Goal: Task Accomplishment & Management: Manage account settings

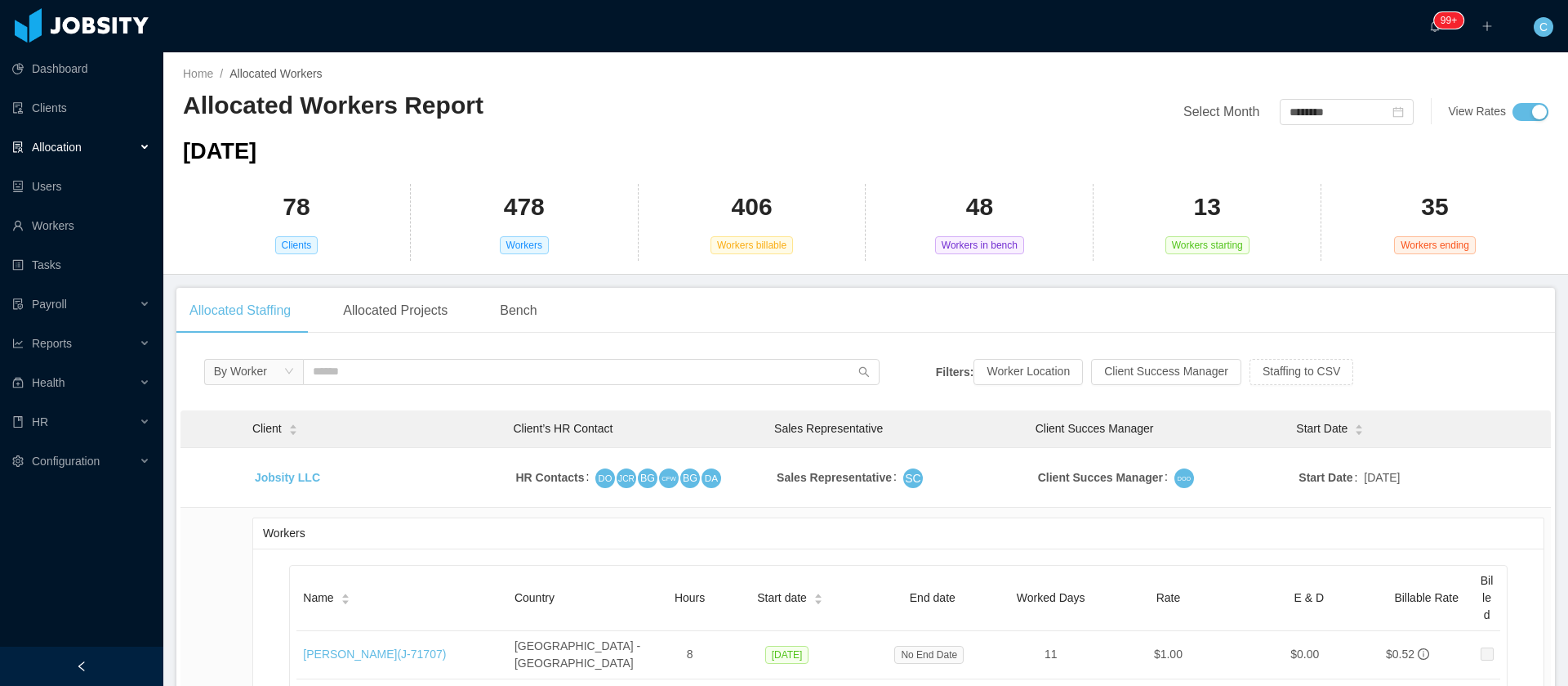
click at [889, 147] on div "[DATE]" at bounding box center [866, 152] width 1366 height 33
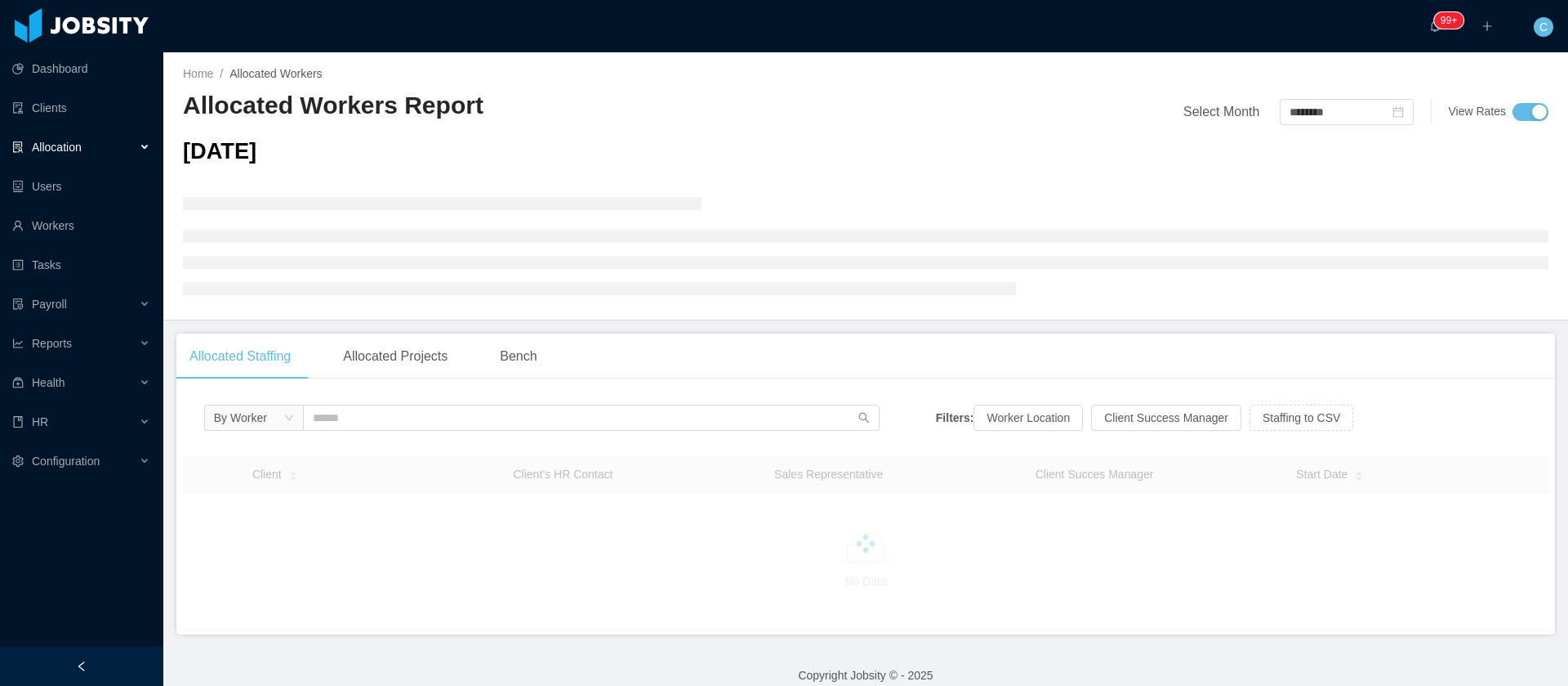
drag, startPoint x: 100, startPoint y: 136, endPoint x: 95, endPoint y: 160, distance: 24.5
click at [100, 137] on div "Allocation" at bounding box center [81, 146] width 164 height 32
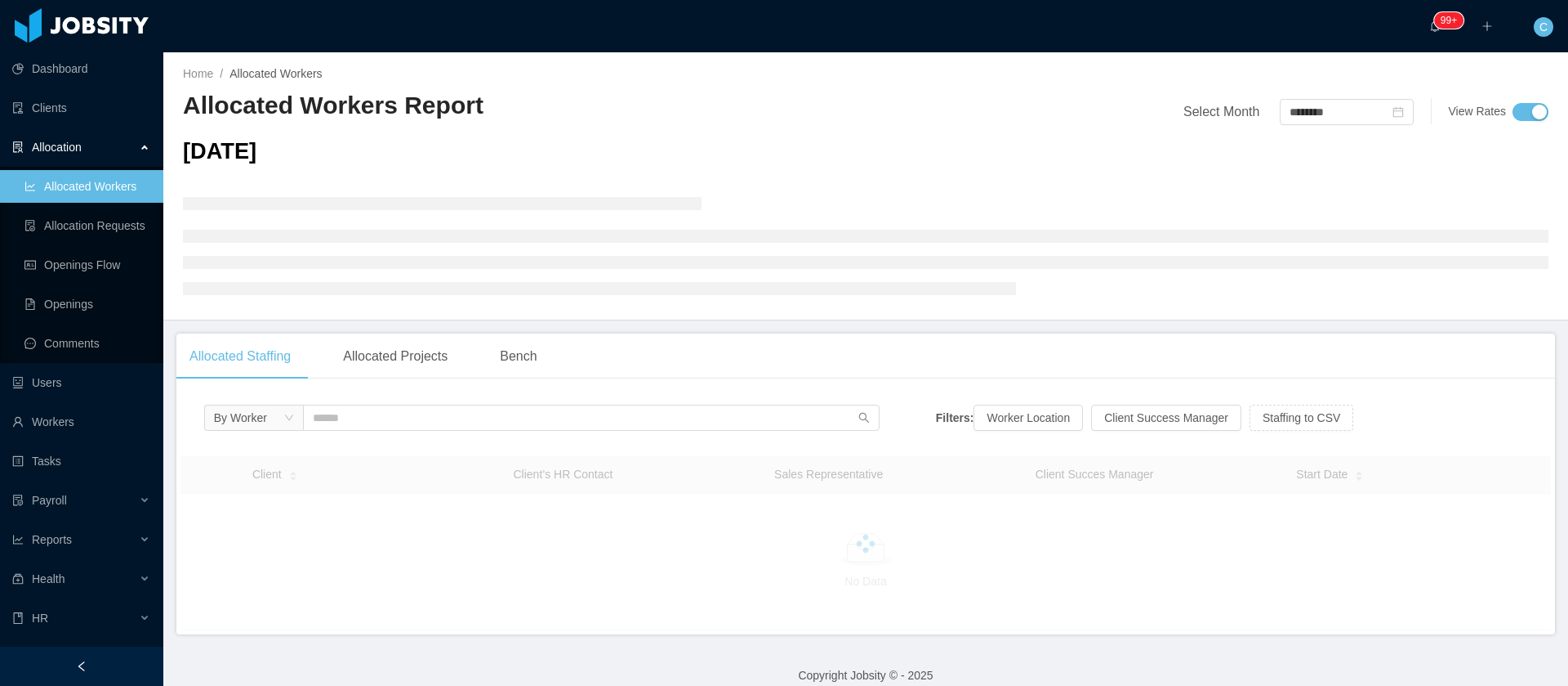
click at [94, 188] on link "Allocated Workers" at bounding box center [88, 186] width 126 height 32
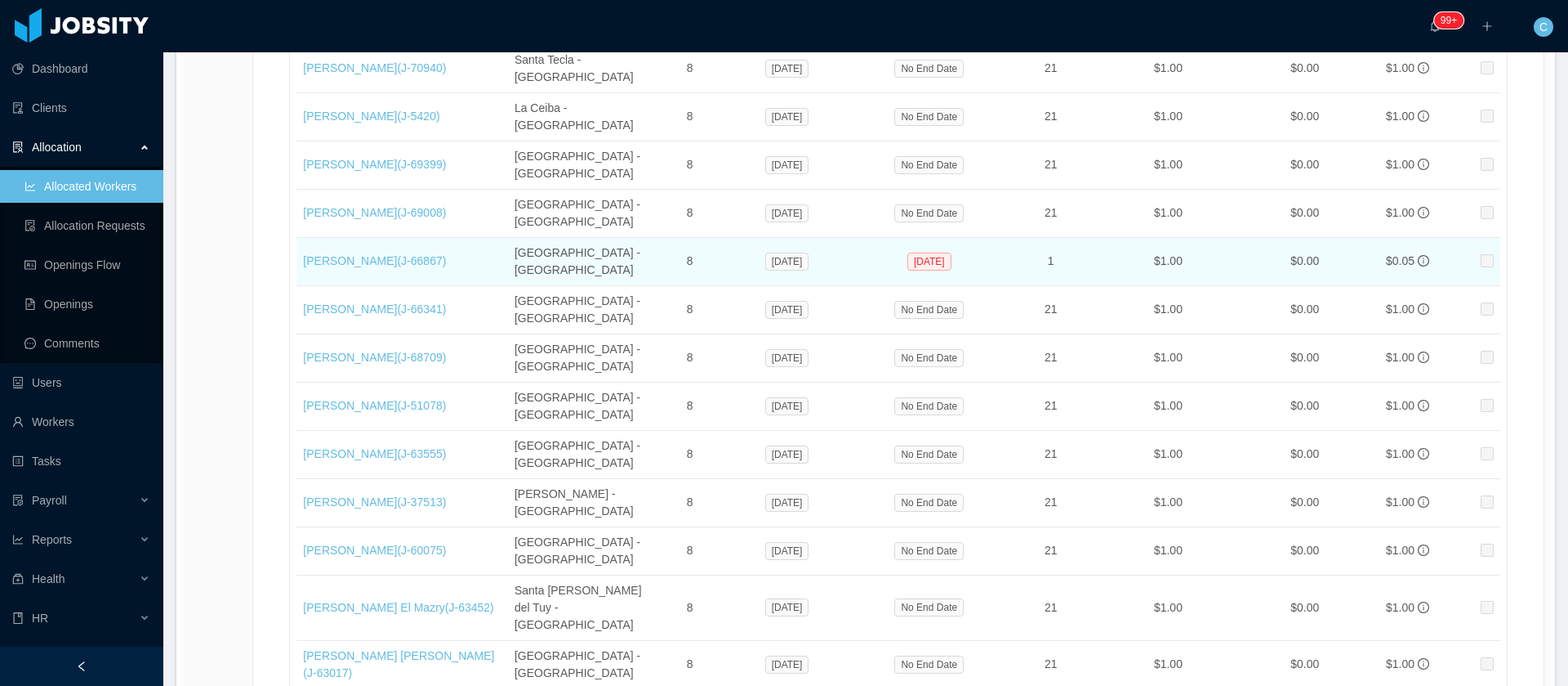
scroll to position [981, 0]
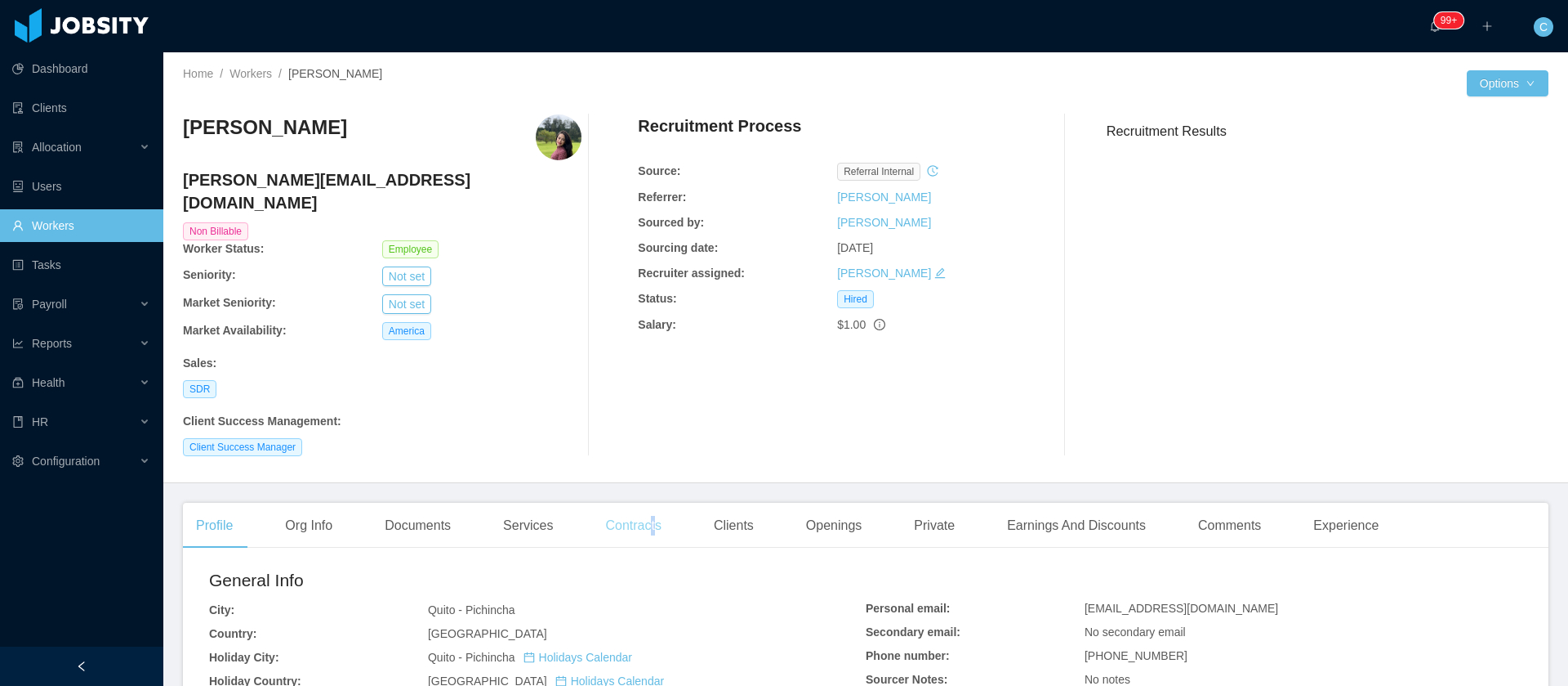
click at [651, 503] on div "Contracts" at bounding box center [632, 526] width 81 height 46
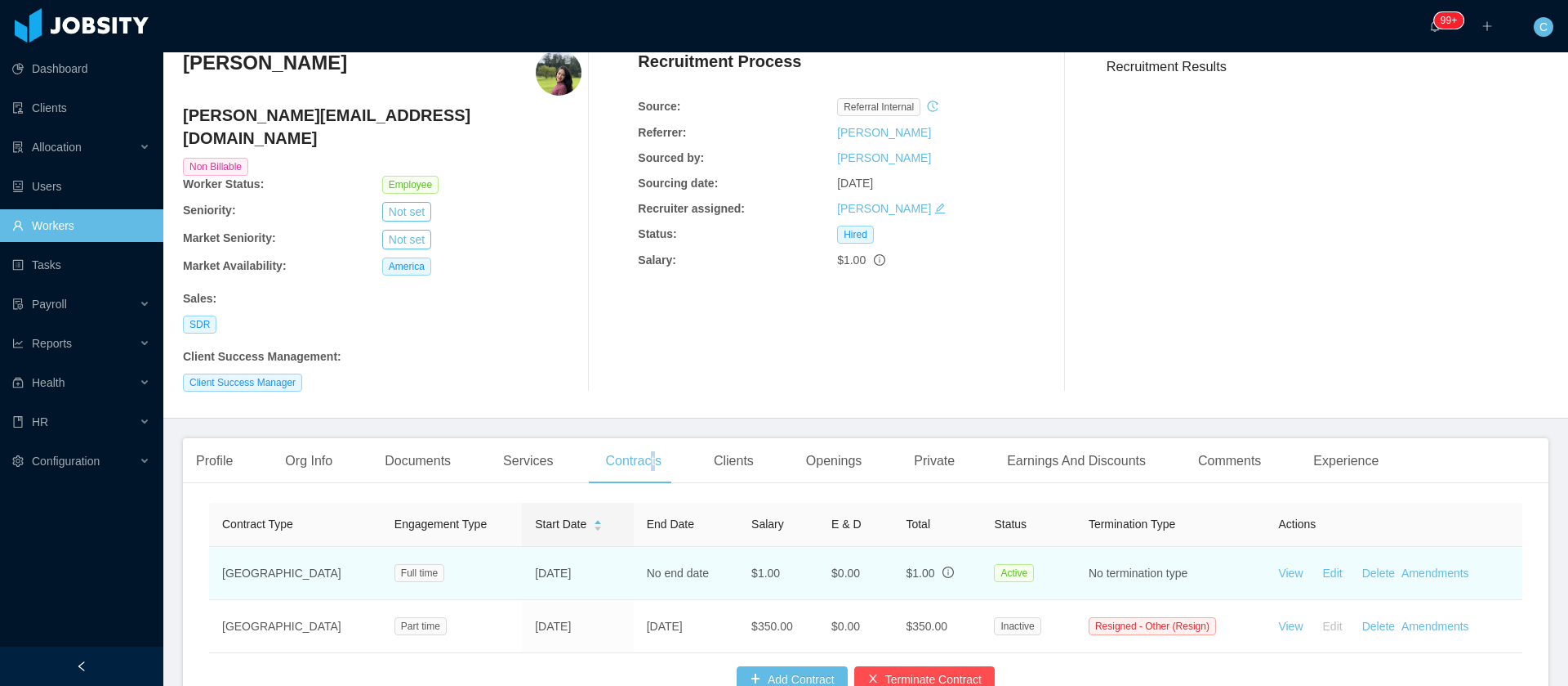
scroll to position [83, 0]
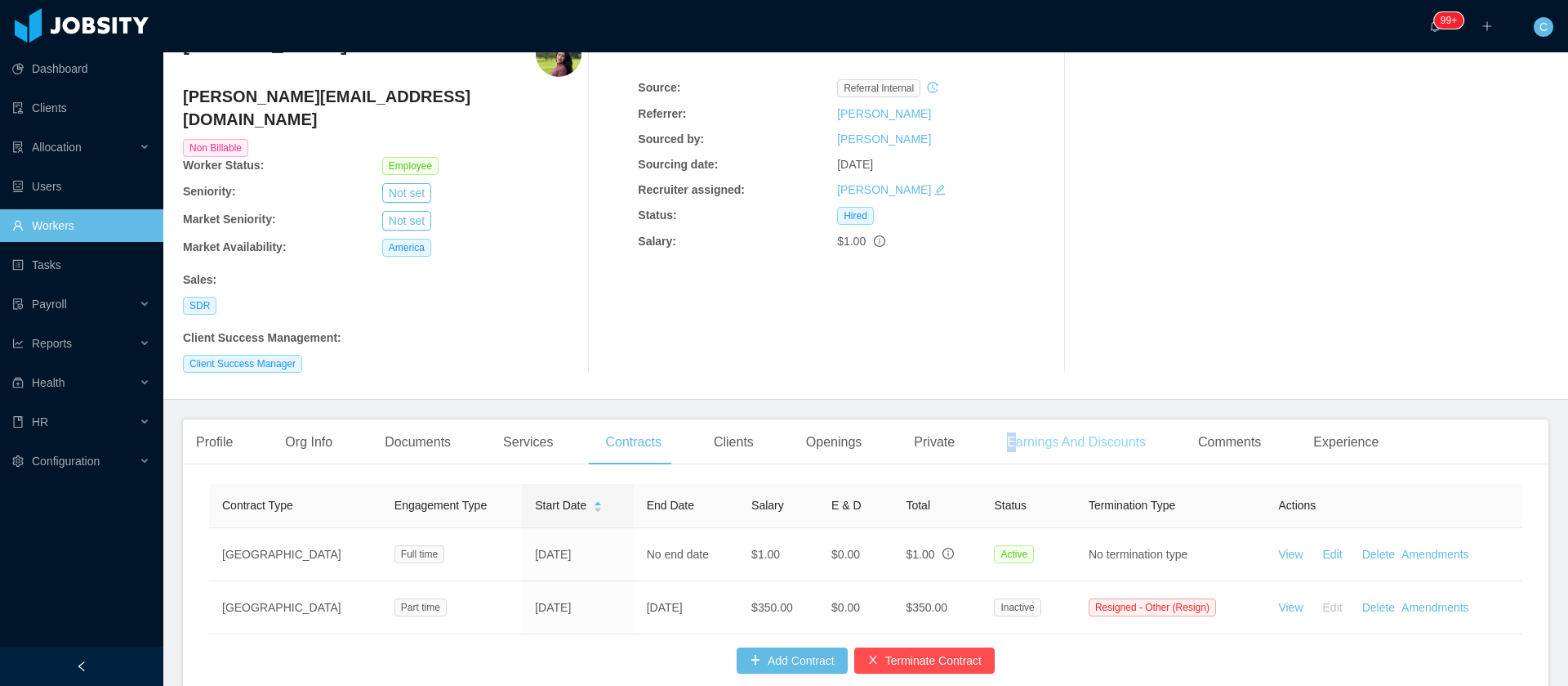
click at [1005, 420] on div "Earnings And Discounts" at bounding box center [1076, 442] width 165 height 46
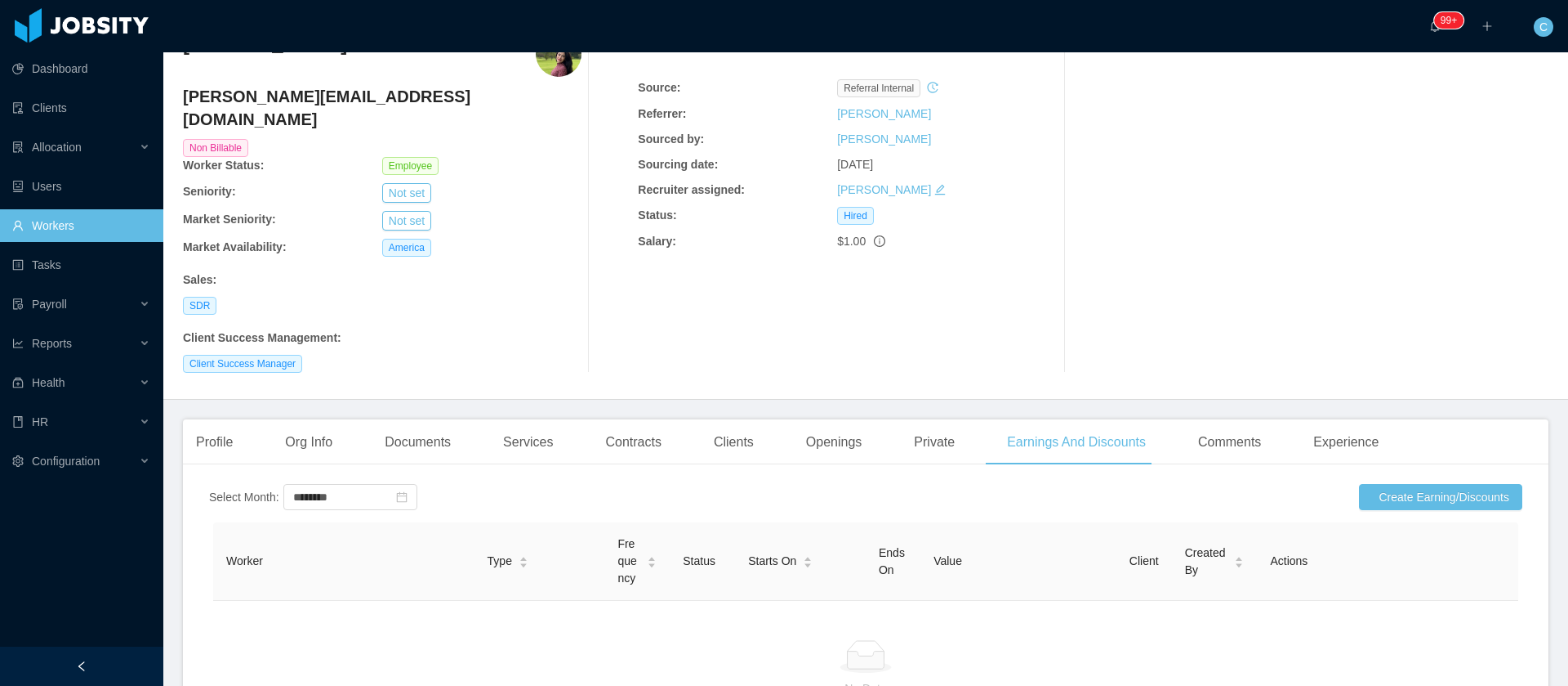
click at [1369, 477] on div "Select Month: ******** Create Earning/Discounts Worker Type Frequency Status St…" at bounding box center [866, 622] width 1366 height 290
click at [1369, 484] on button "Create Earning/Discounts" at bounding box center [1440, 497] width 164 height 26
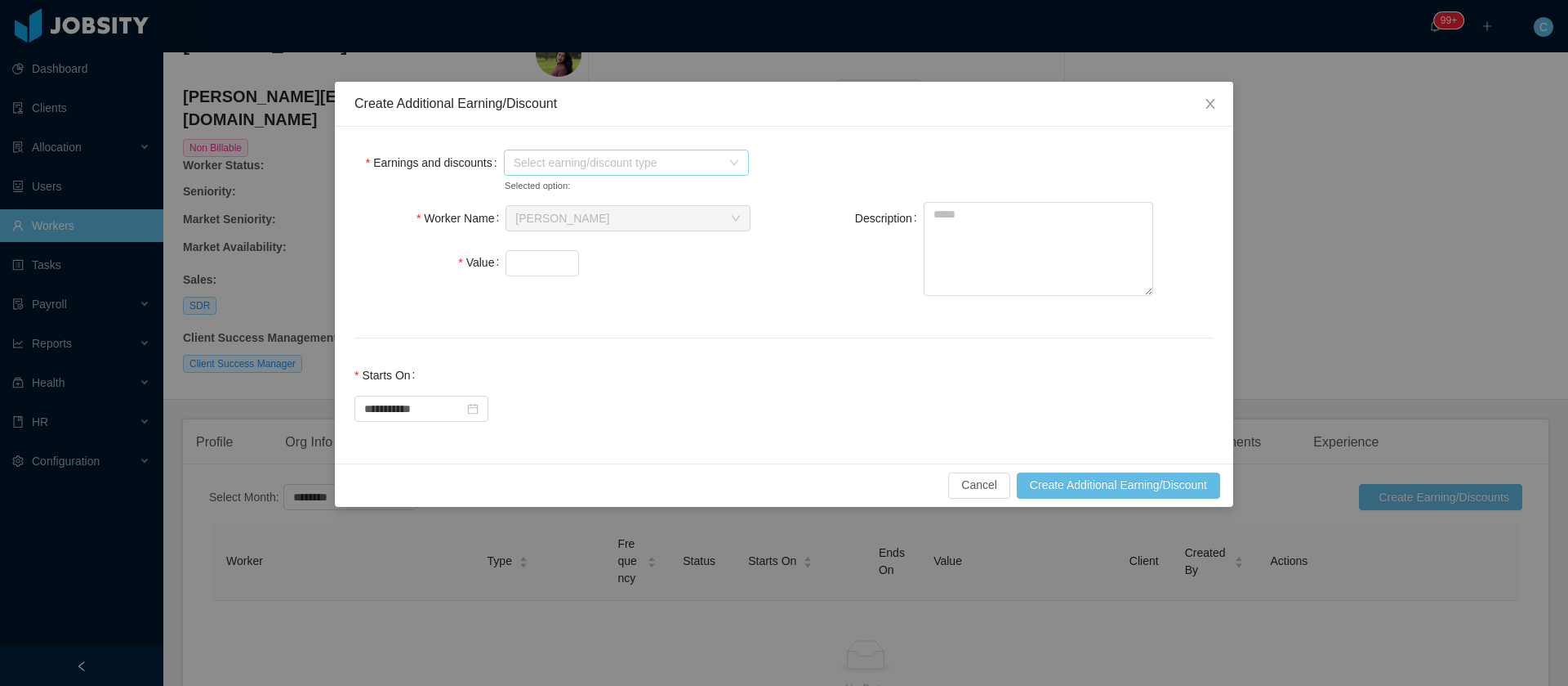
click at [609, 167] on span "Select earning/discount type" at bounding box center [617, 162] width 207 height 17
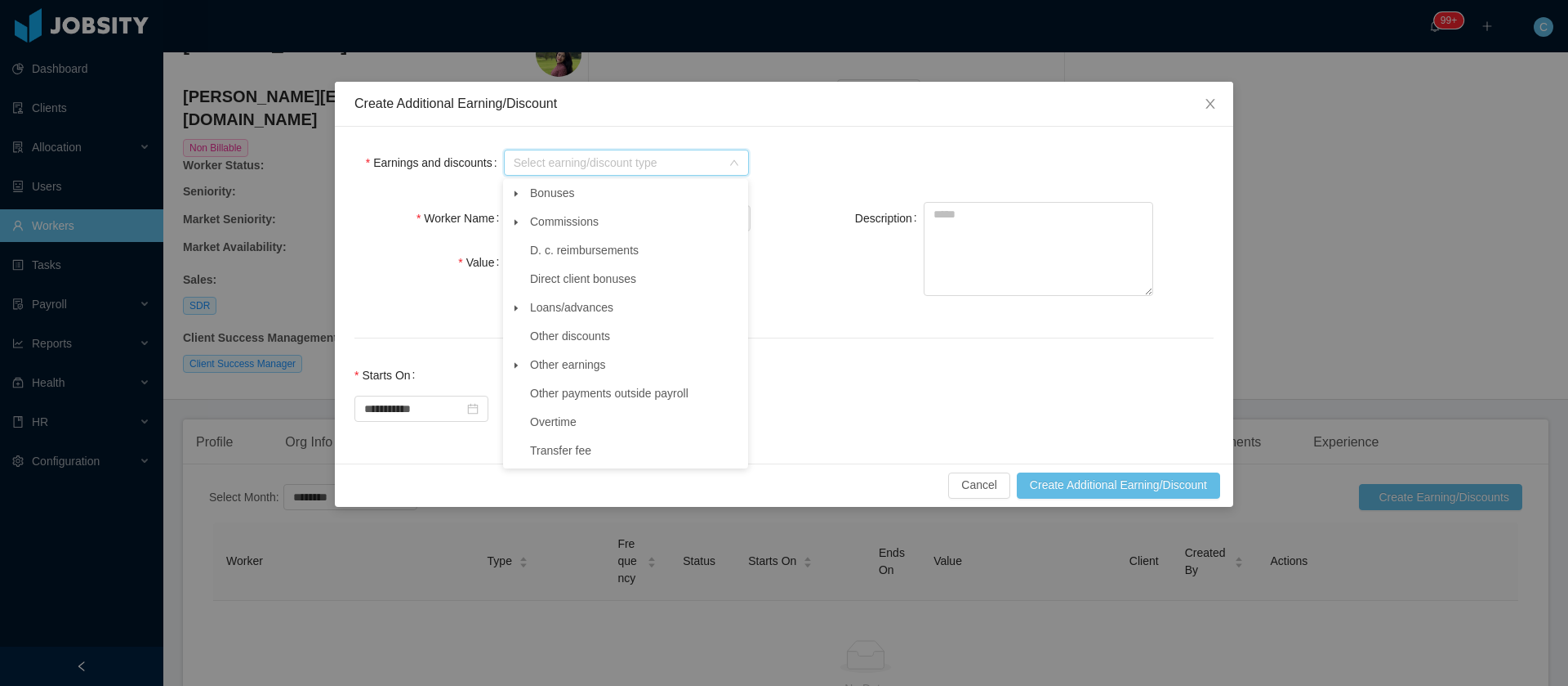
click at [513, 311] on icon "icon: caret-down" at bounding box center [516, 308] width 8 height 8
click at [517, 372] on span at bounding box center [516, 365] width 19 height 19
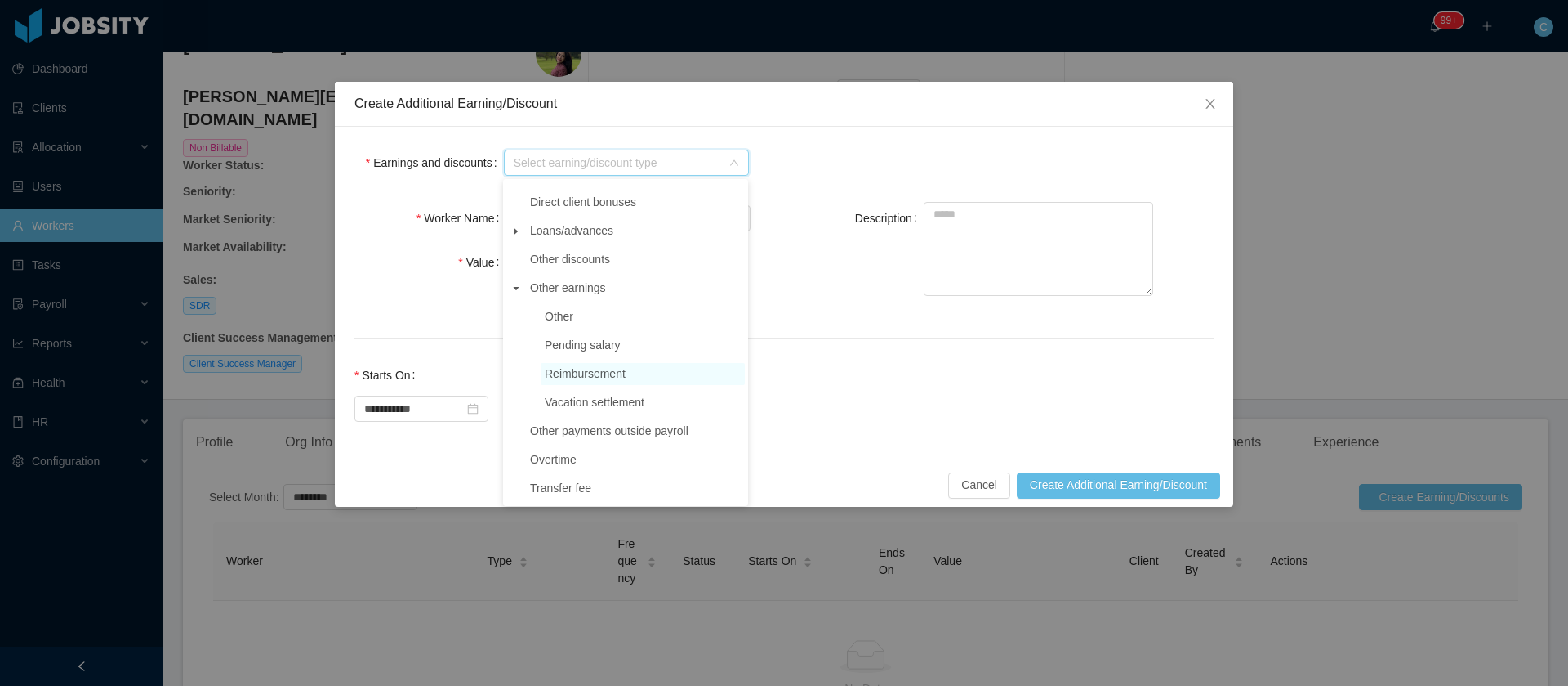
click at [567, 367] on span "Reimbursement" at bounding box center [585, 373] width 81 height 13
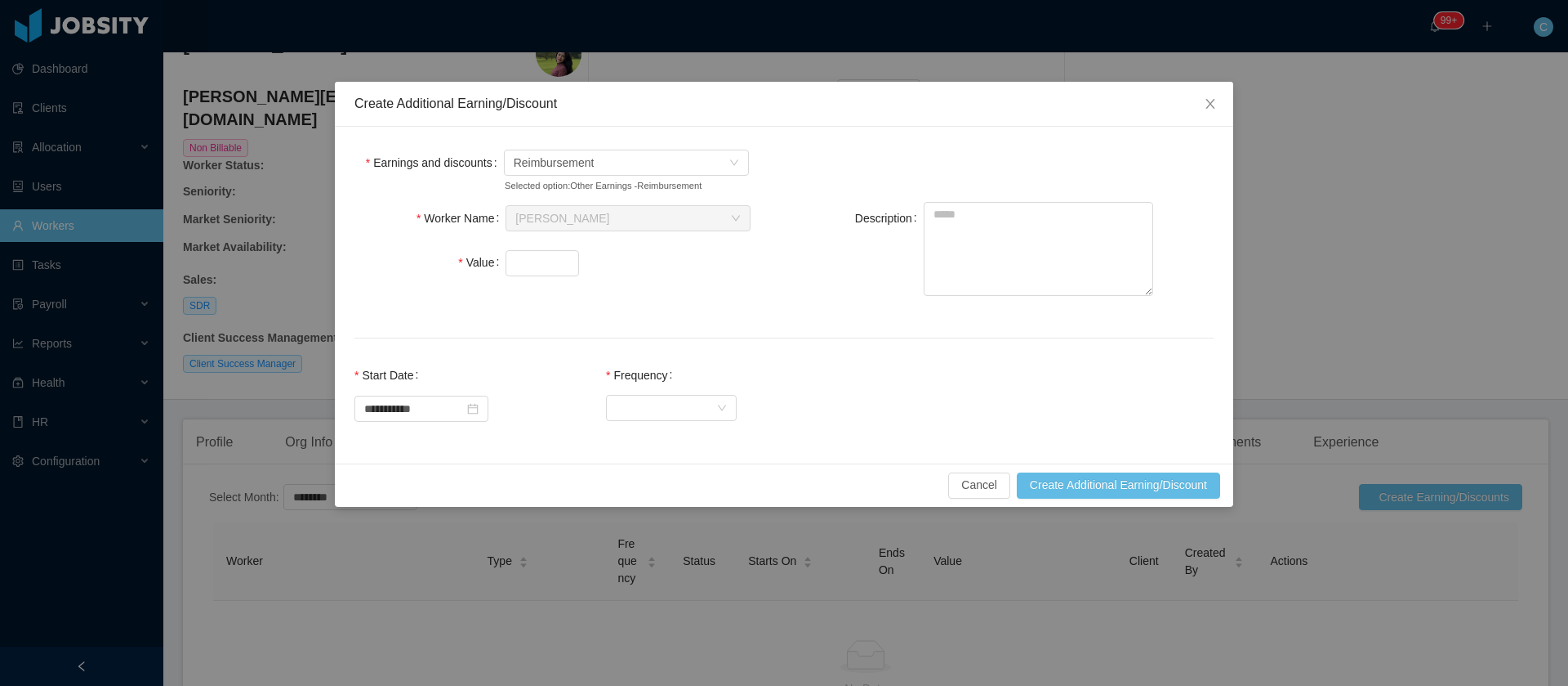
click at [1169, 210] on div "Description" at bounding box center [989, 250] width 394 height 97
click at [1099, 231] on textarea "Description" at bounding box center [1038, 248] width 229 height 94
type textarea "*********"
click at [562, 251] on span "Increase Value" at bounding box center [570, 258] width 18 height 15
type input "*****"
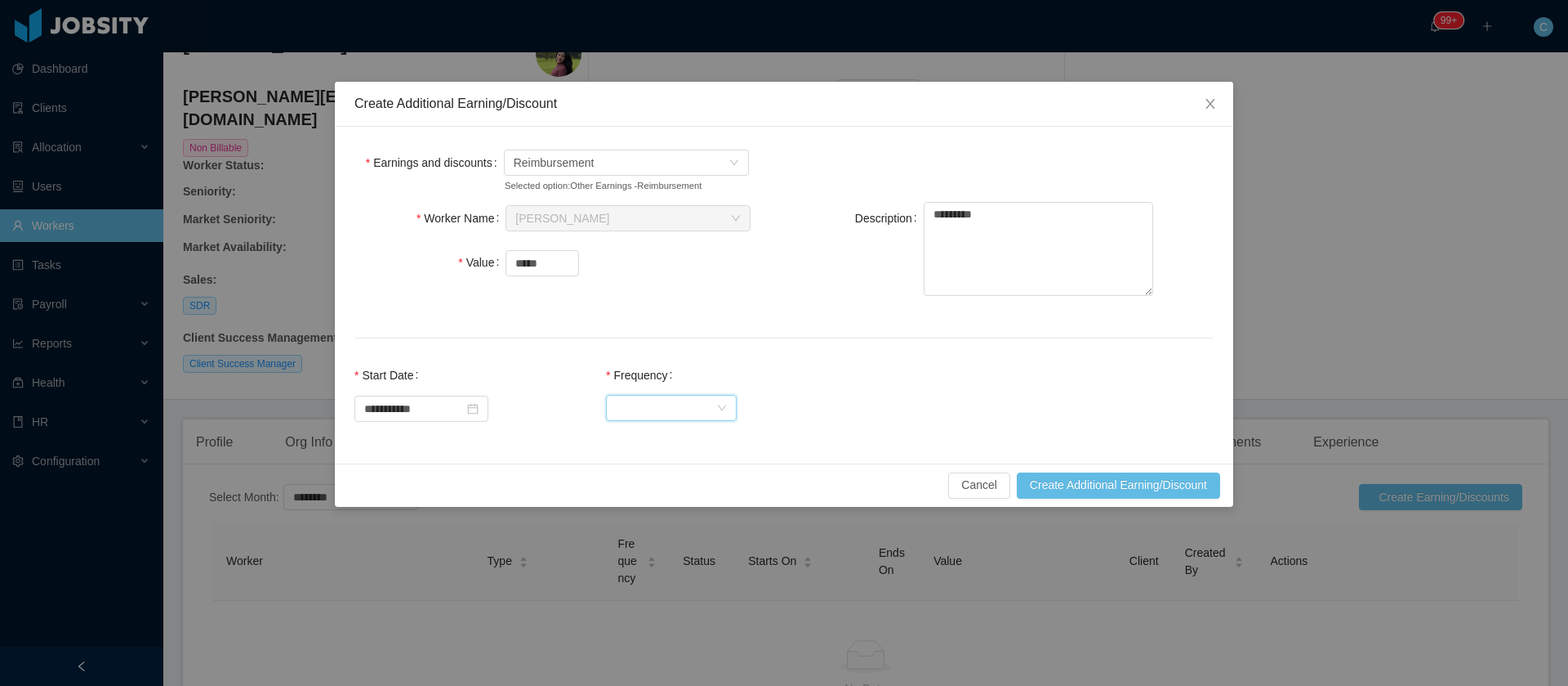
click at [662, 406] on div "Select Frequency" at bounding box center [665, 408] width 101 height 25
click at [652, 447] on li "One Time" at bounding box center [686, 440] width 130 height 26
click at [427, 414] on input "**********" at bounding box center [421, 409] width 134 height 26
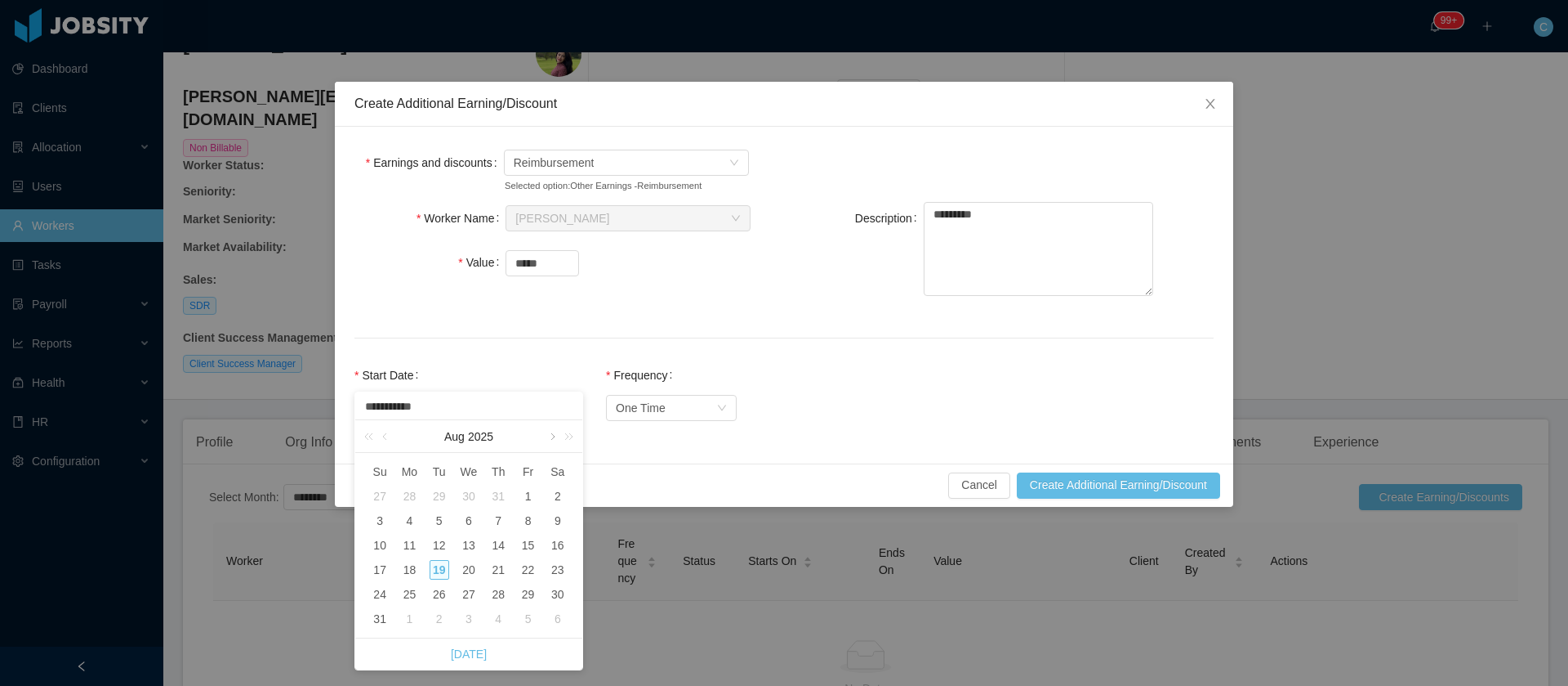
click at [551, 445] on link at bounding box center [551, 436] width 15 height 32
click at [409, 502] on div "1" at bounding box center [409, 496] width 19 height 19
type input "**********"
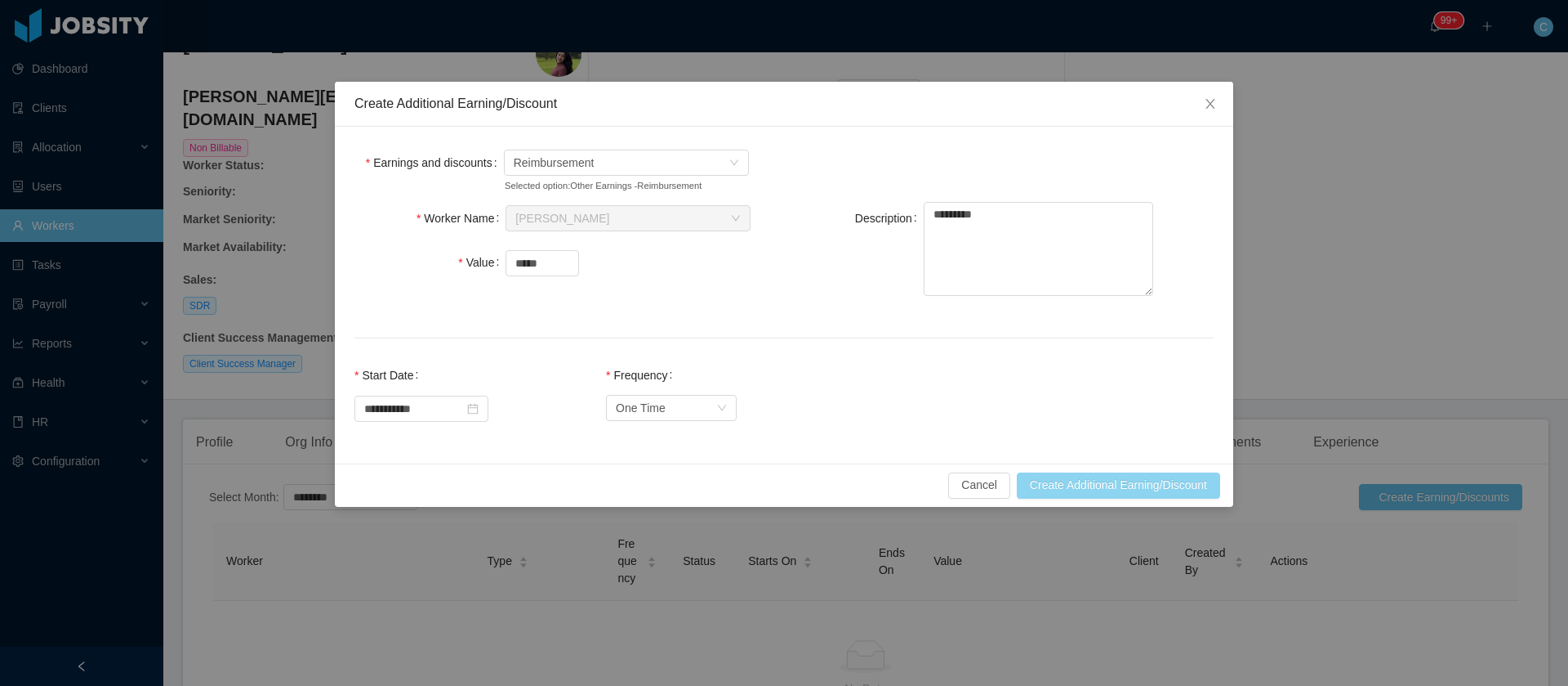
click at [1056, 490] on button "Create Additional Earning/Discount" at bounding box center [1119, 485] width 203 height 26
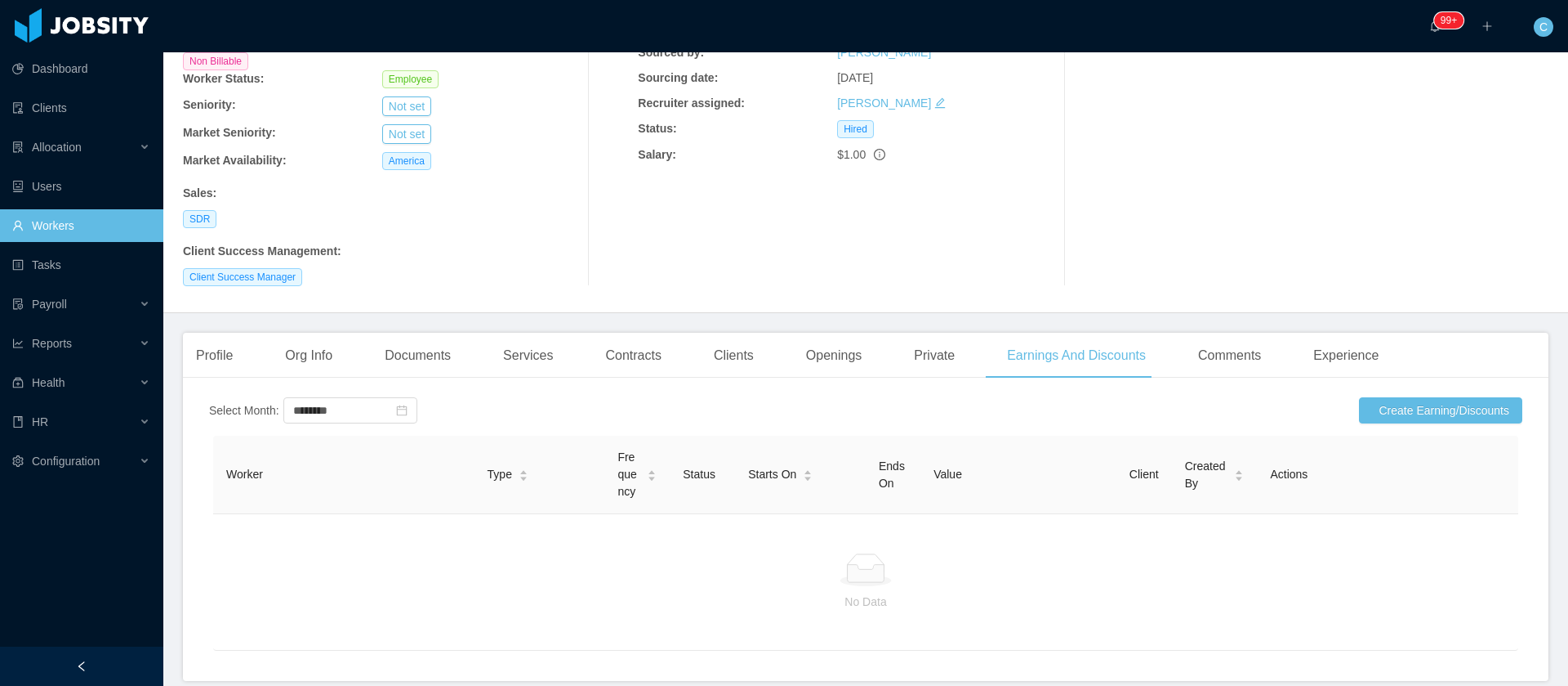
scroll to position [206, 0]
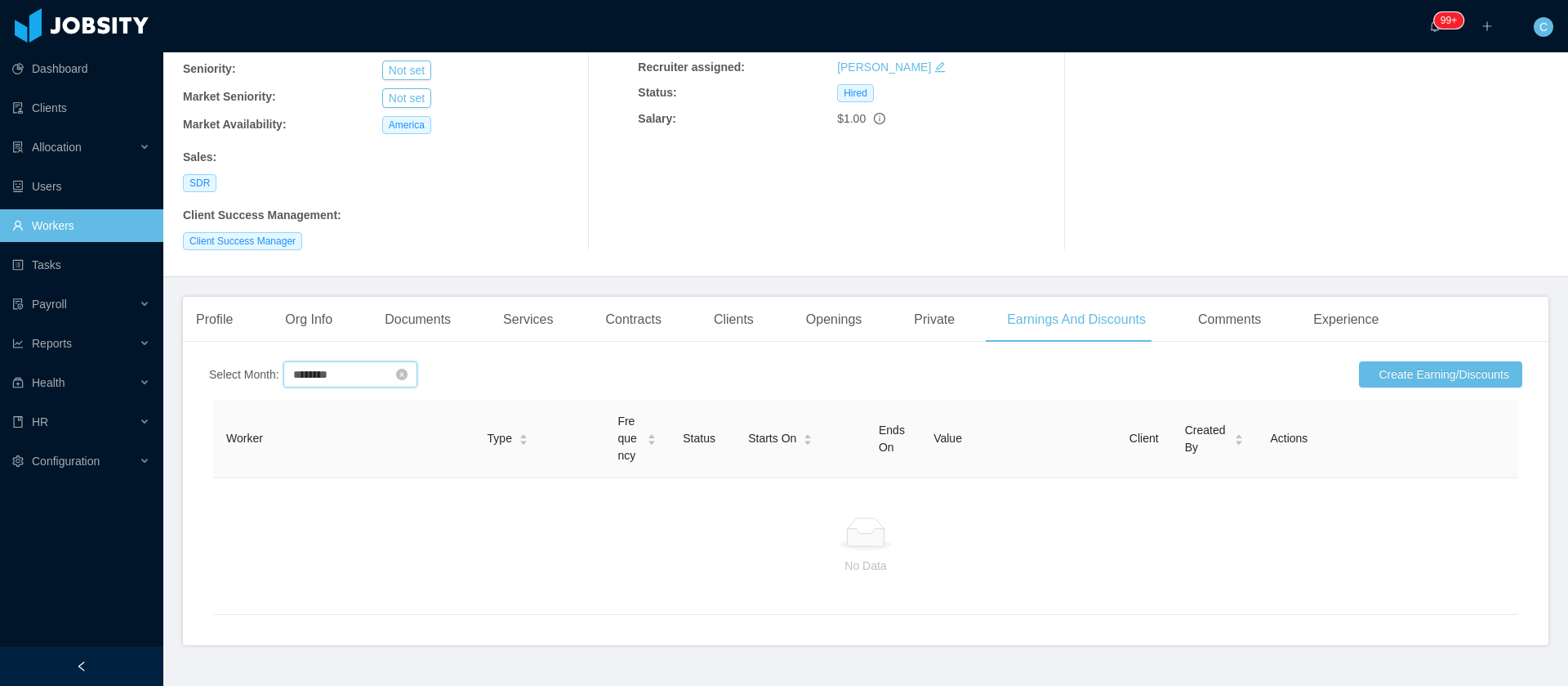
click at [308, 361] on input "********" at bounding box center [350, 374] width 134 height 26
click at [473, 502] on link "Sep" at bounding box center [472, 496] width 33 height 19
type input "********"
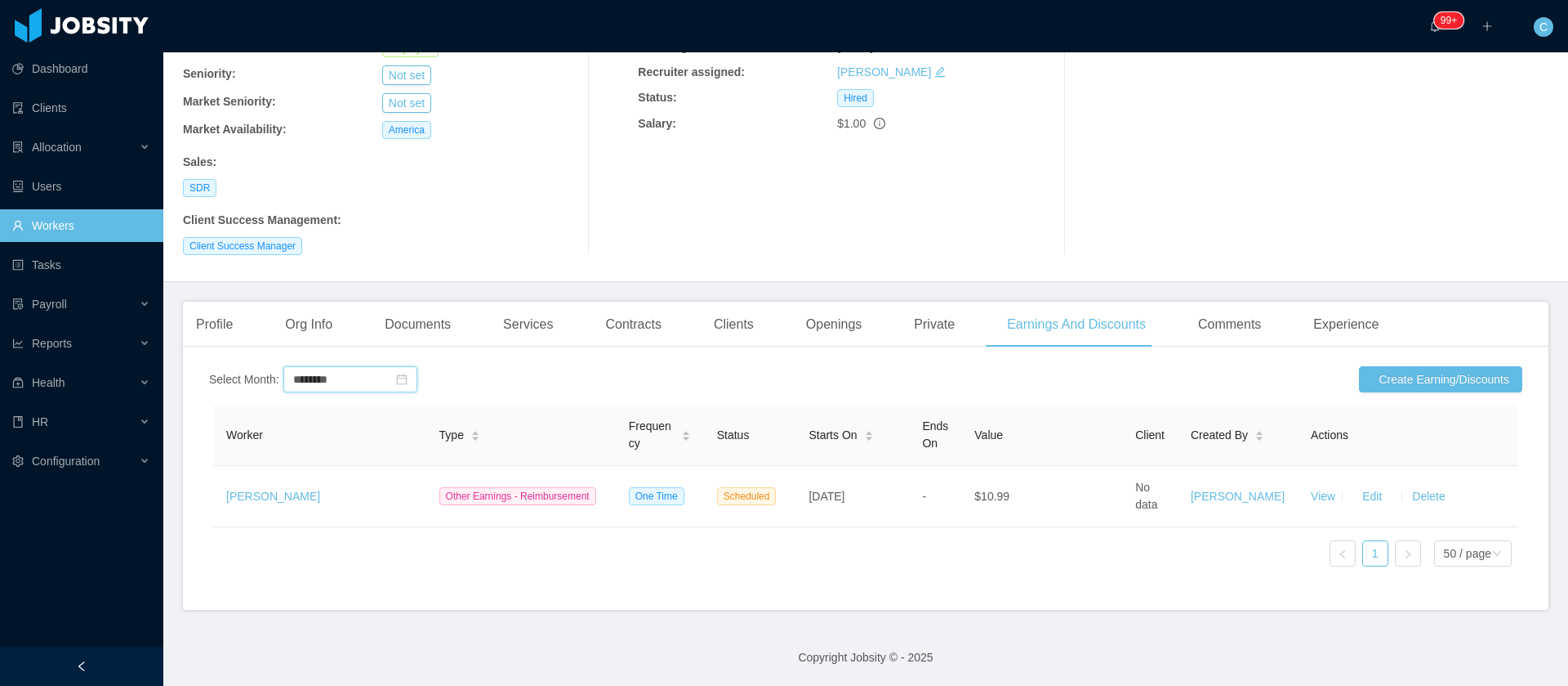
scroll to position [197, 0]
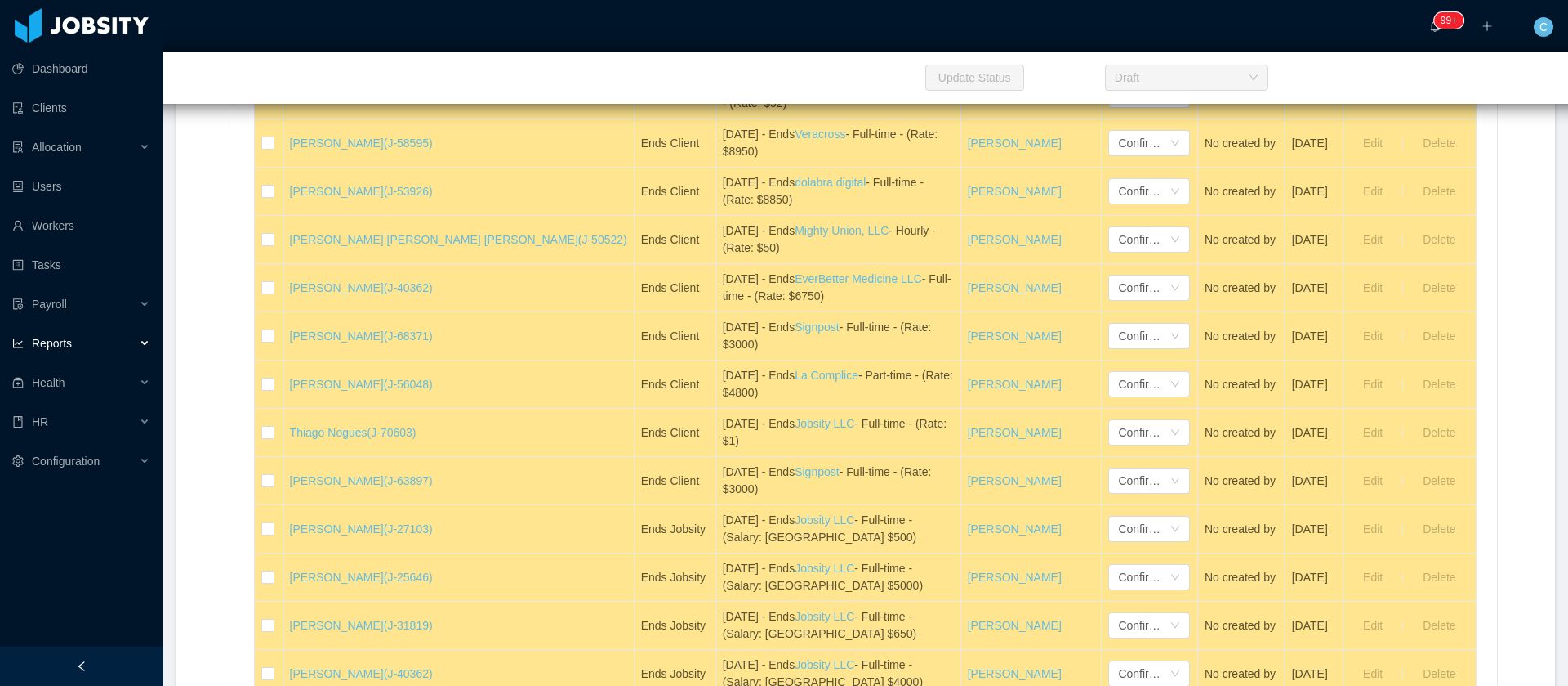
scroll to position [34325, 0]
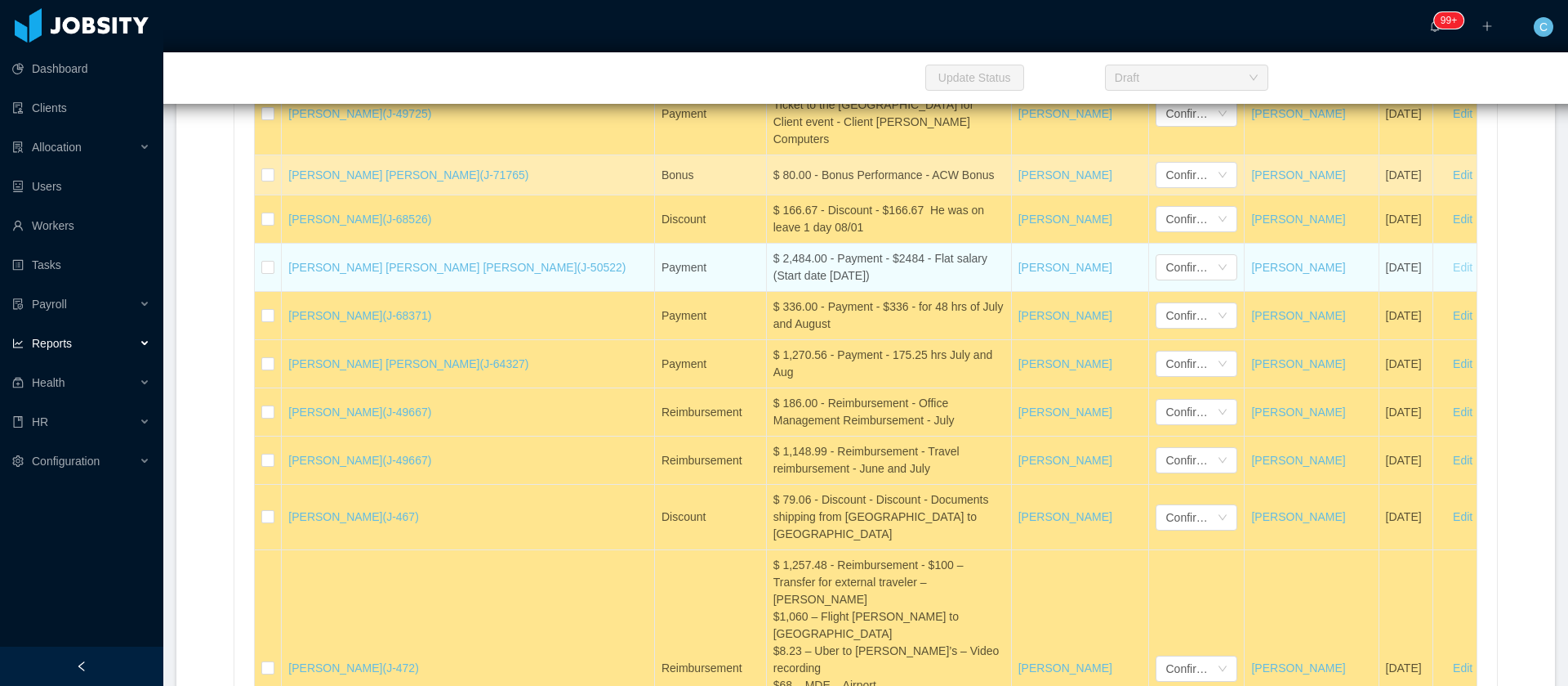
click at [1440, 280] on button "Edit" at bounding box center [1463, 267] width 46 height 26
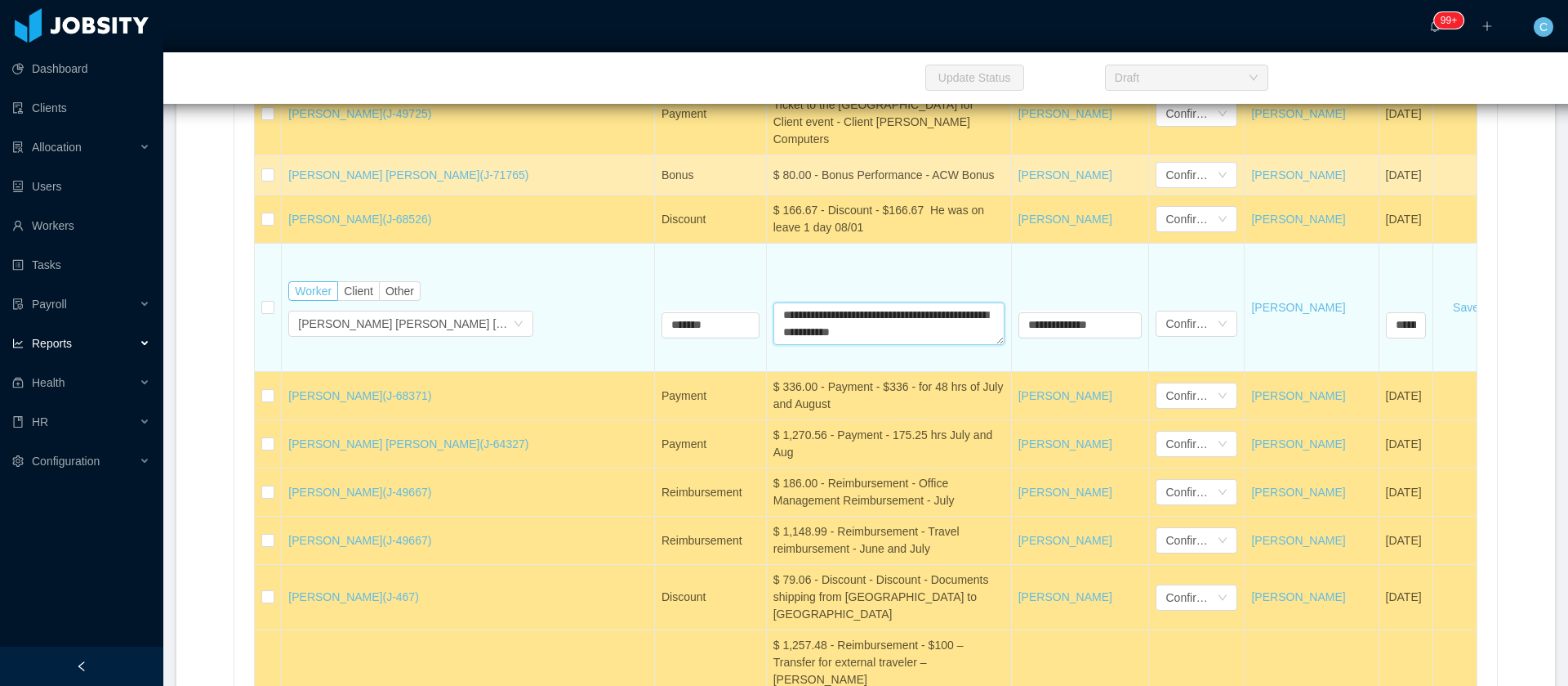
click at [809, 345] on textarea "**********" at bounding box center [889, 323] width 231 height 43
type textarea "**********"
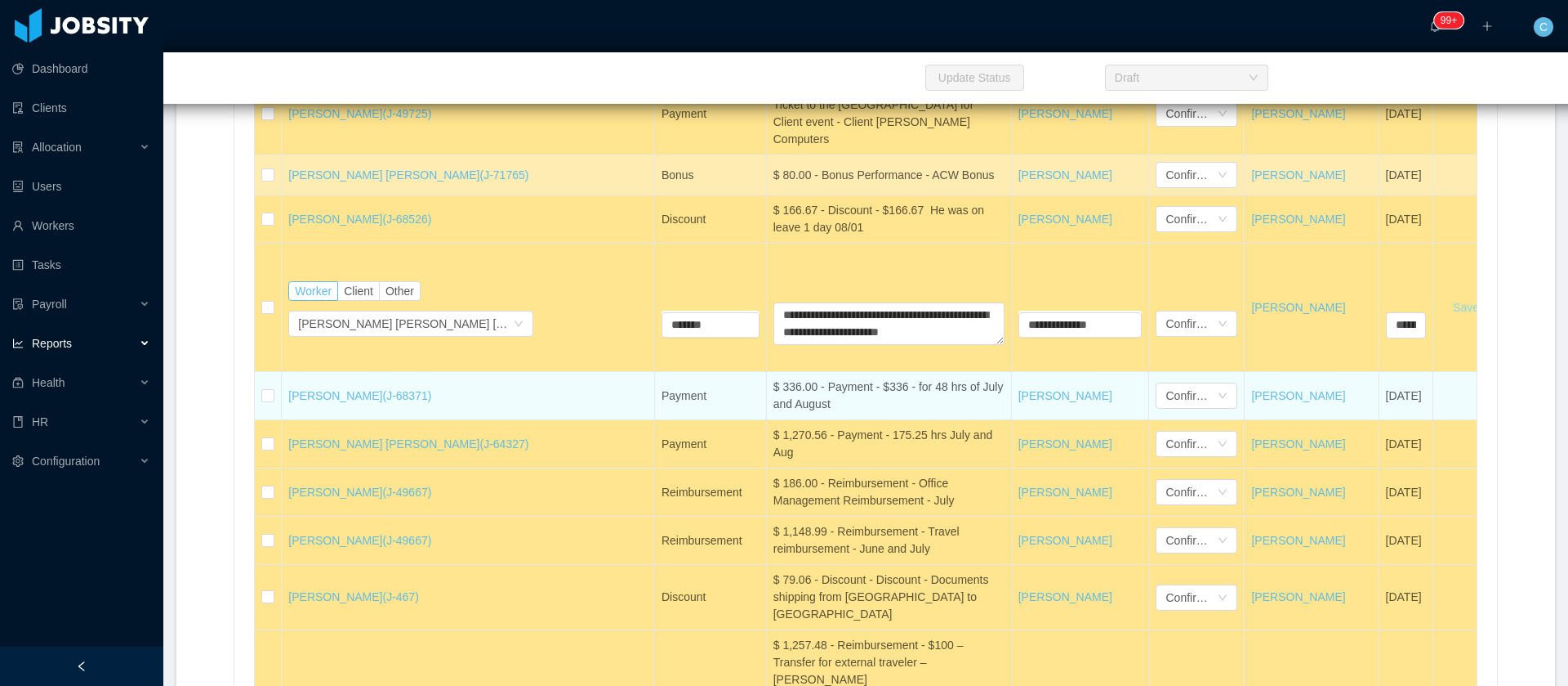
click at [1440, 321] on button "Save" at bounding box center [1466, 308] width 53 height 26
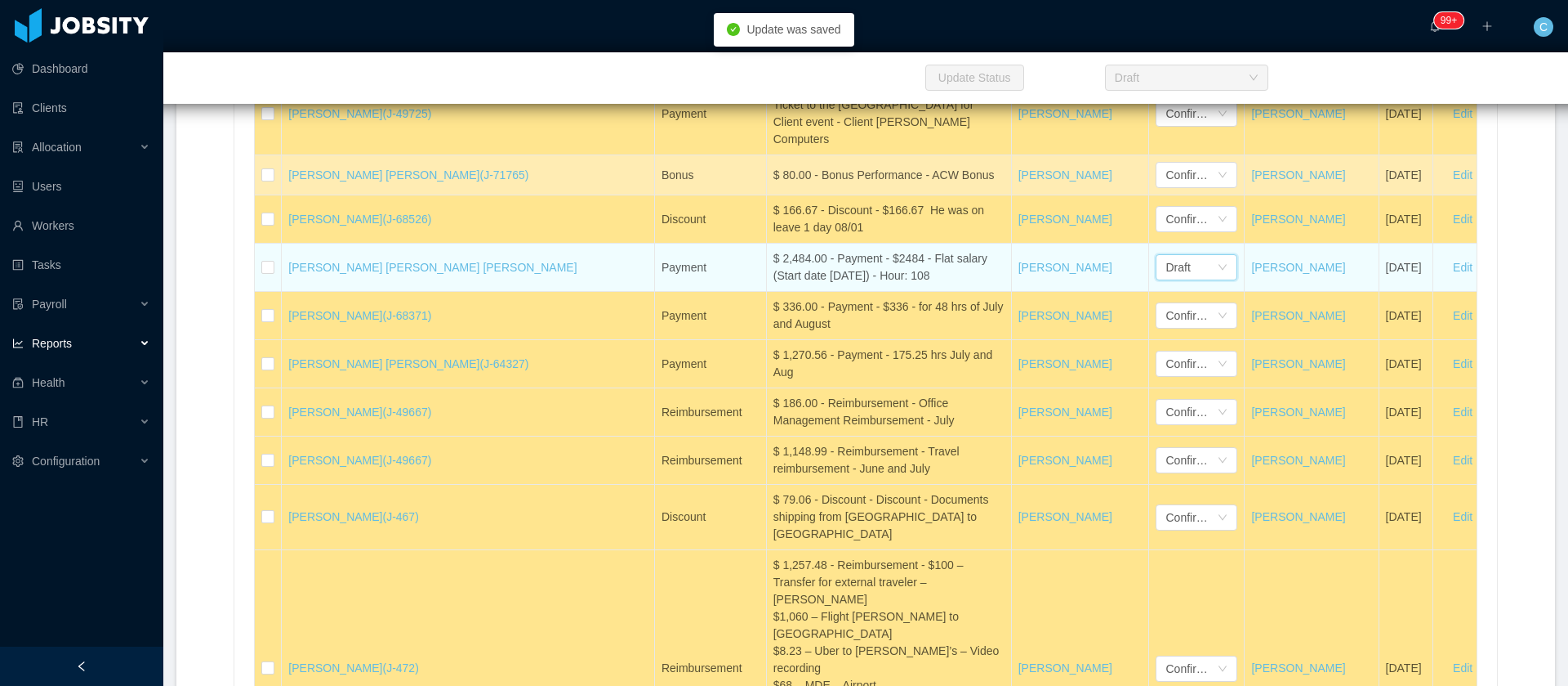
click at [1165, 279] on div "Draft" at bounding box center [1191, 267] width 52 height 25
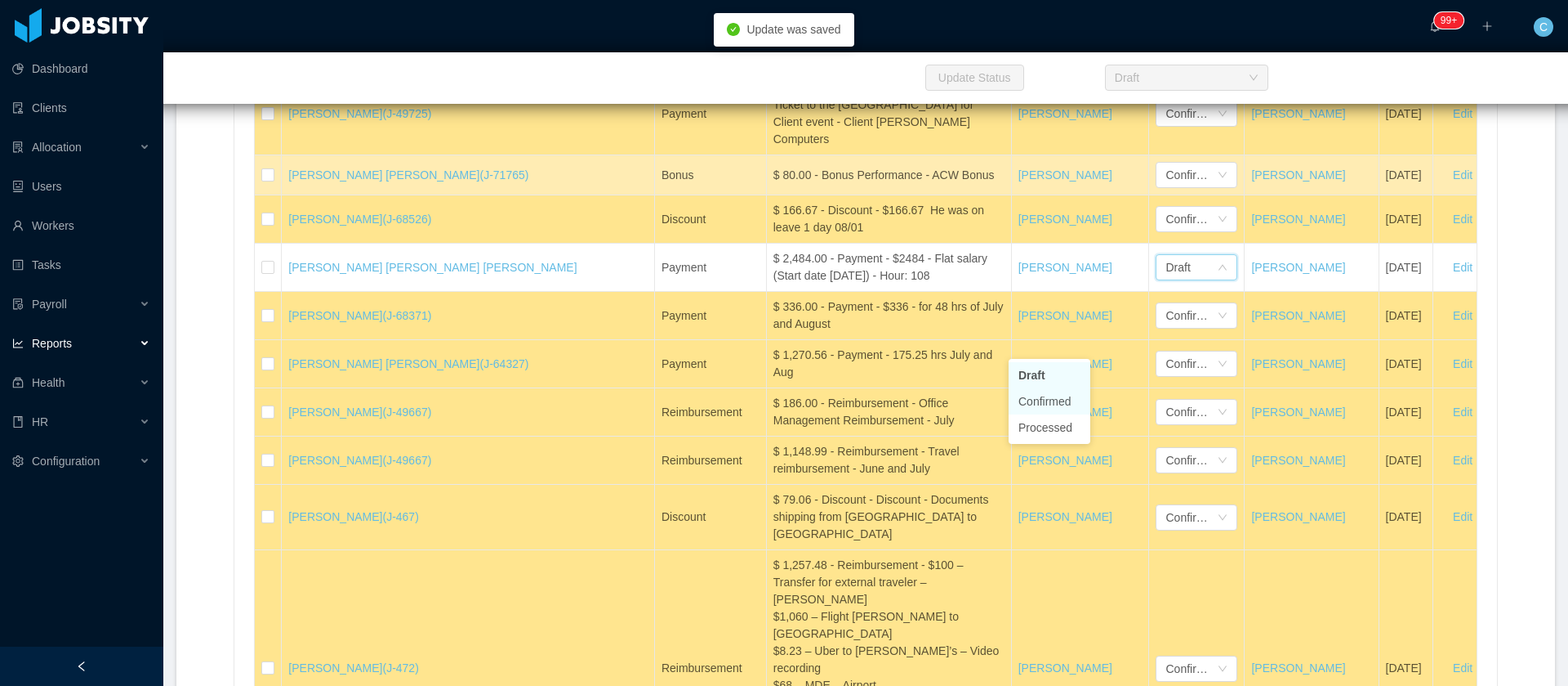
click at [1049, 399] on li "Confirmed" at bounding box center [1049, 401] width 81 height 26
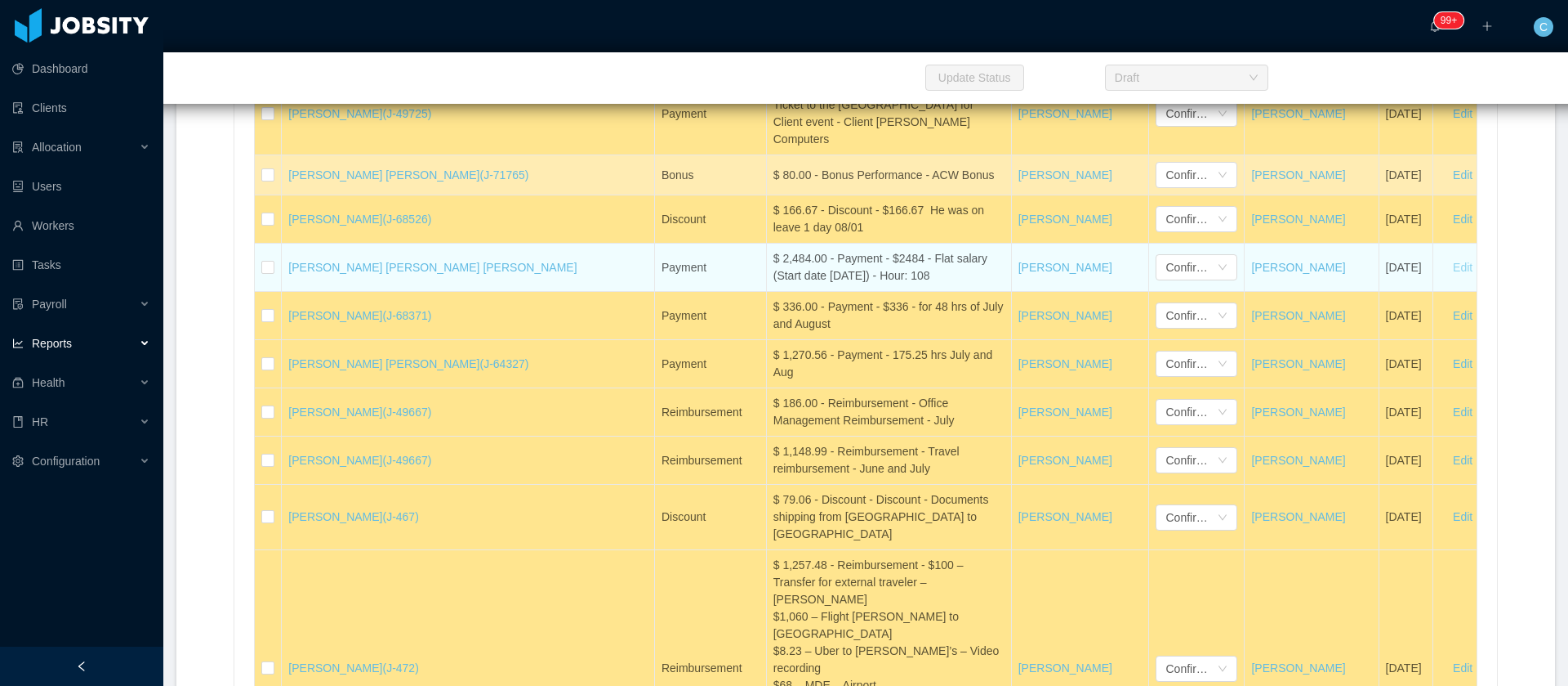
click at [1440, 280] on button "Edit" at bounding box center [1463, 267] width 46 height 26
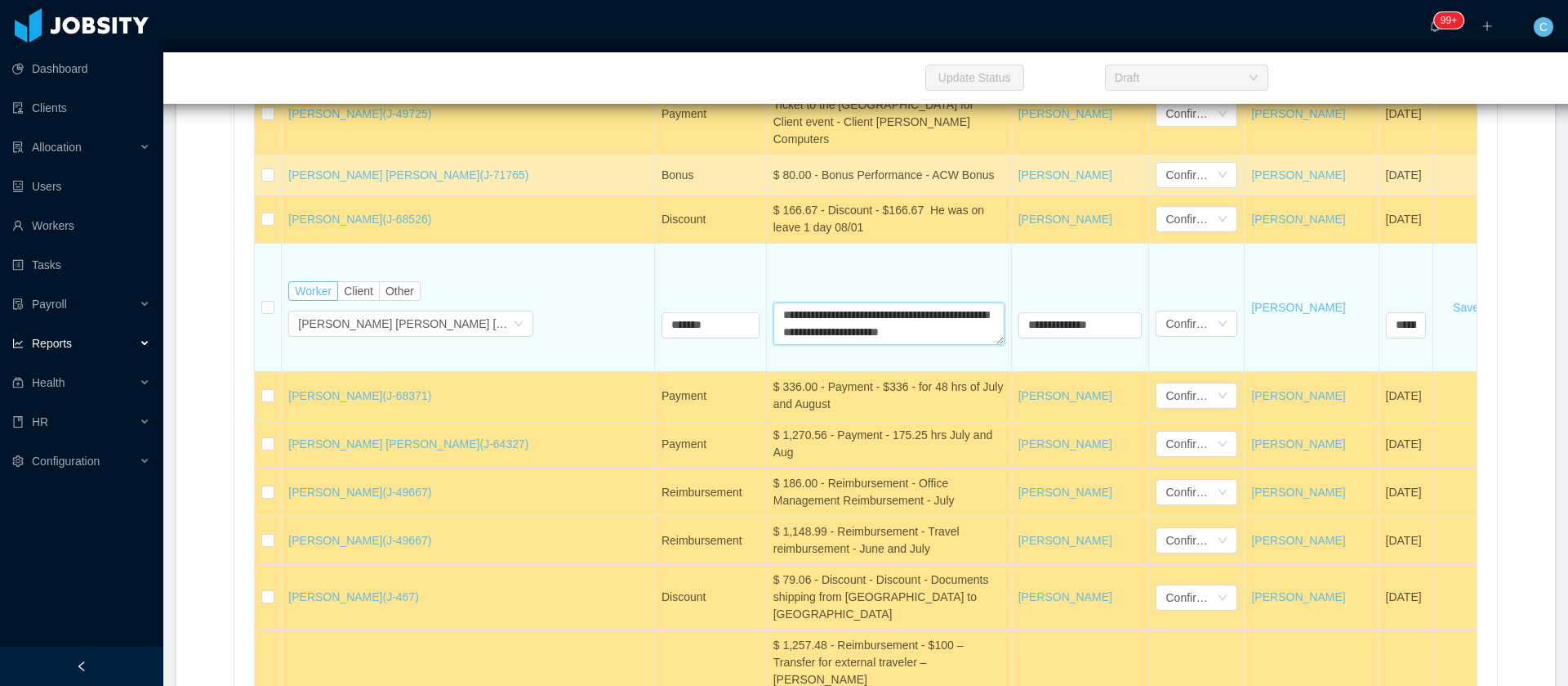
click at [788, 345] on textarea "**********" at bounding box center [889, 323] width 231 height 43
click at [805, 345] on textarea "**********" at bounding box center [889, 323] width 231 height 43
type textarea "**********"
click at [1440, 321] on button "Save" at bounding box center [1466, 308] width 53 height 26
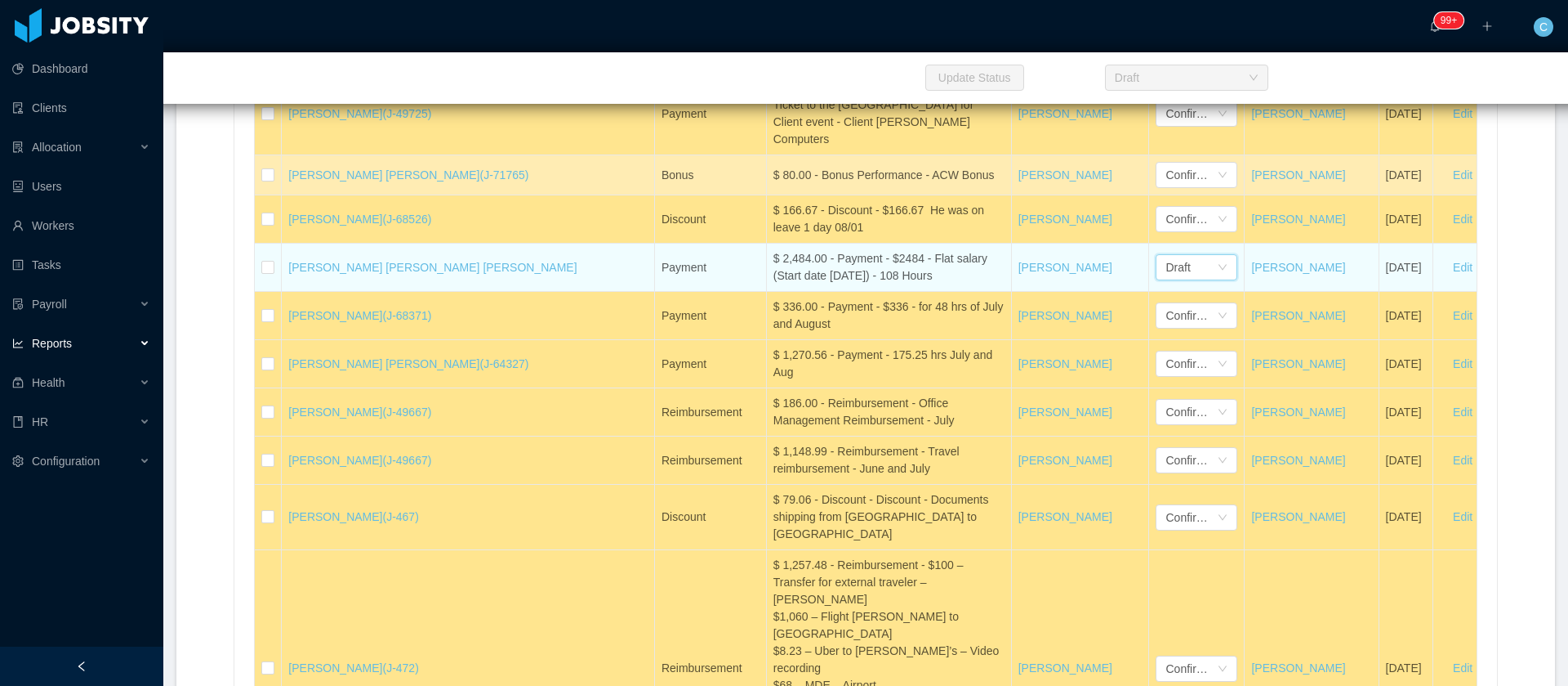
click at [1165, 279] on div "Draft" at bounding box center [1191, 267] width 52 height 25
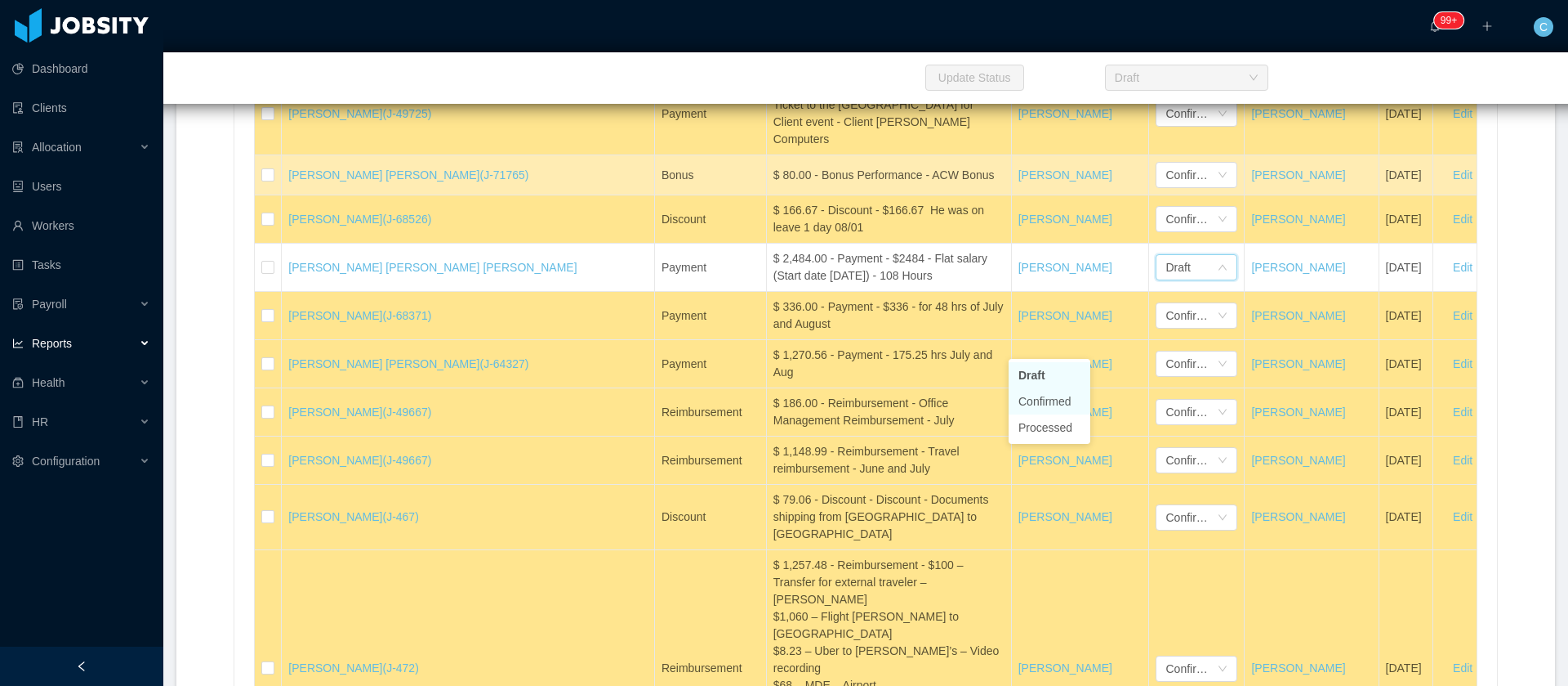
click at [1036, 404] on li "Confirmed" at bounding box center [1049, 401] width 81 height 26
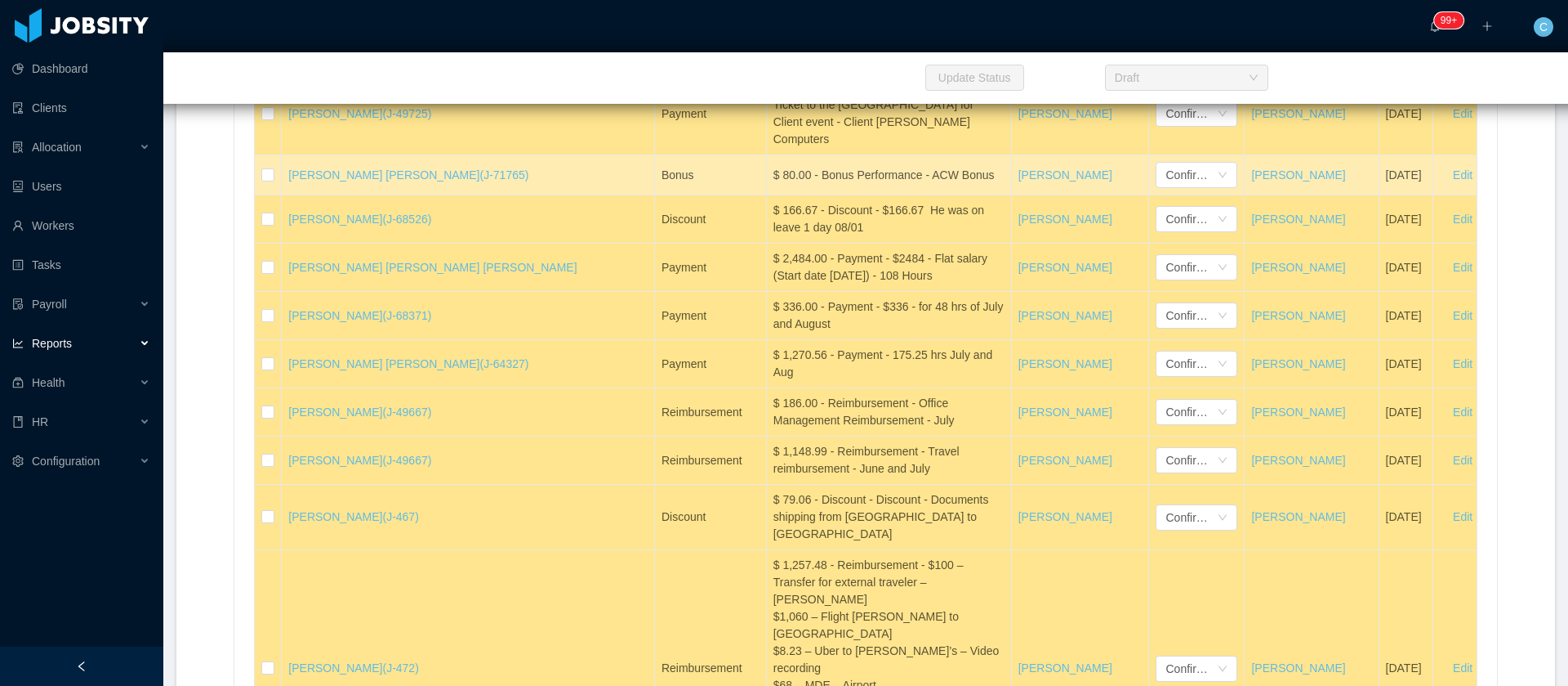
scroll to position [36373, 0]
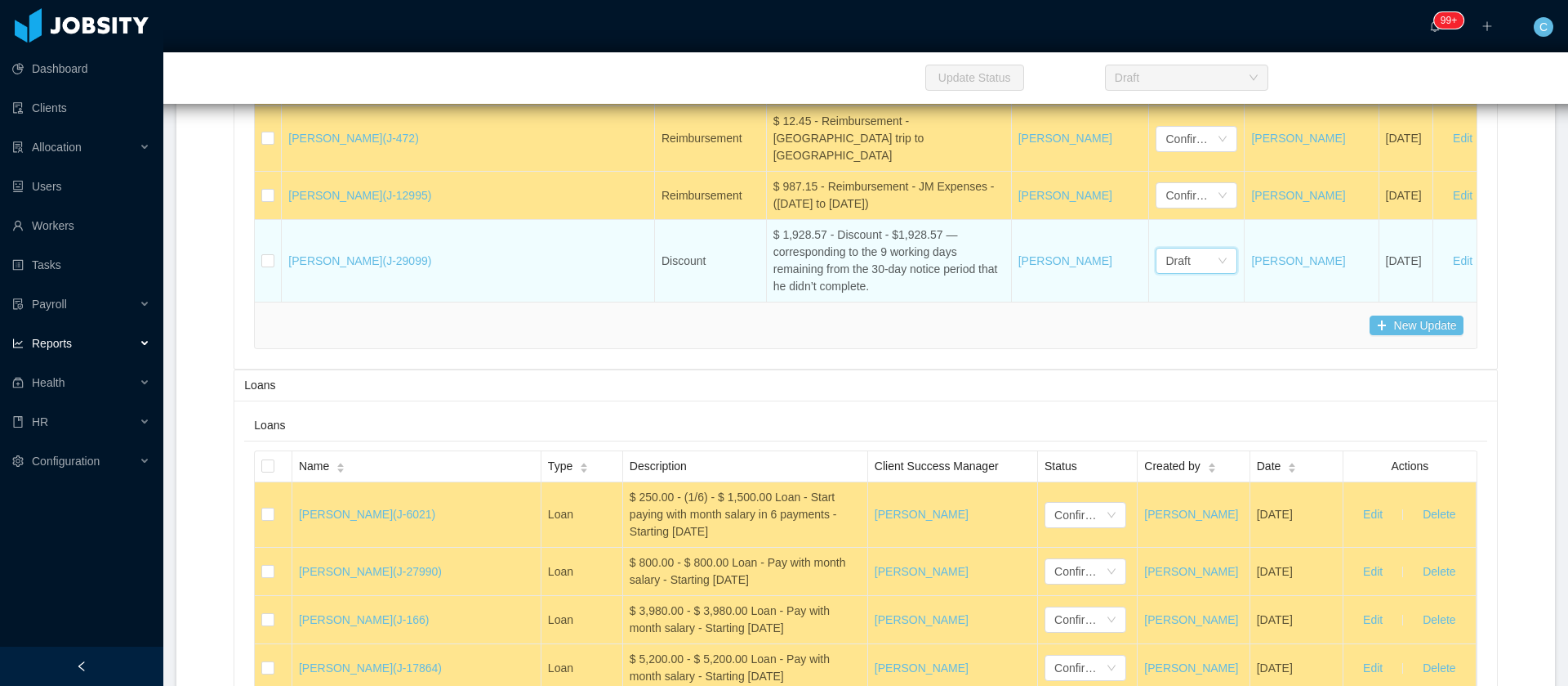
click at [1165, 249] on div "Draft" at bounding box center [1178, 261] width 25 height 25
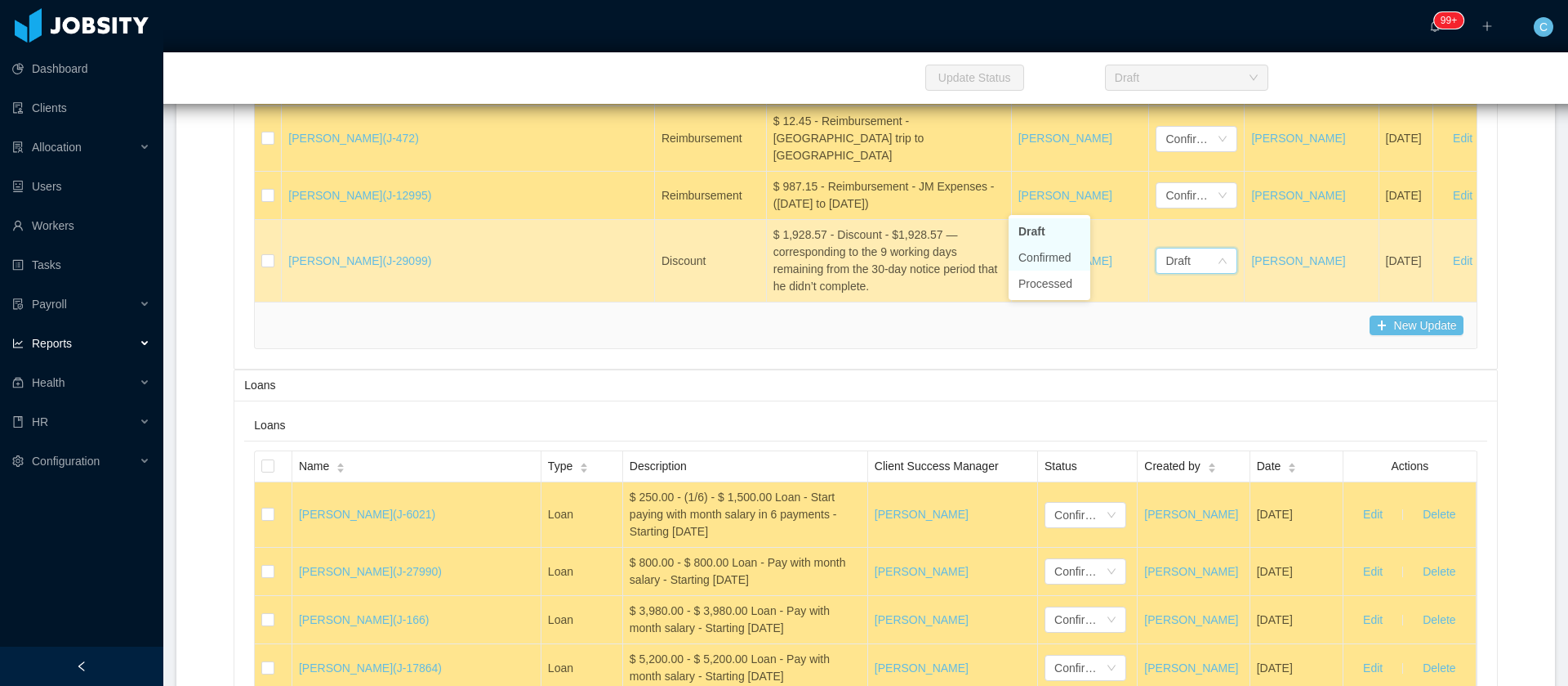
click at [1049, 257] on li "Confirmed" at bounding box center [1049, 258] width 81 height 26
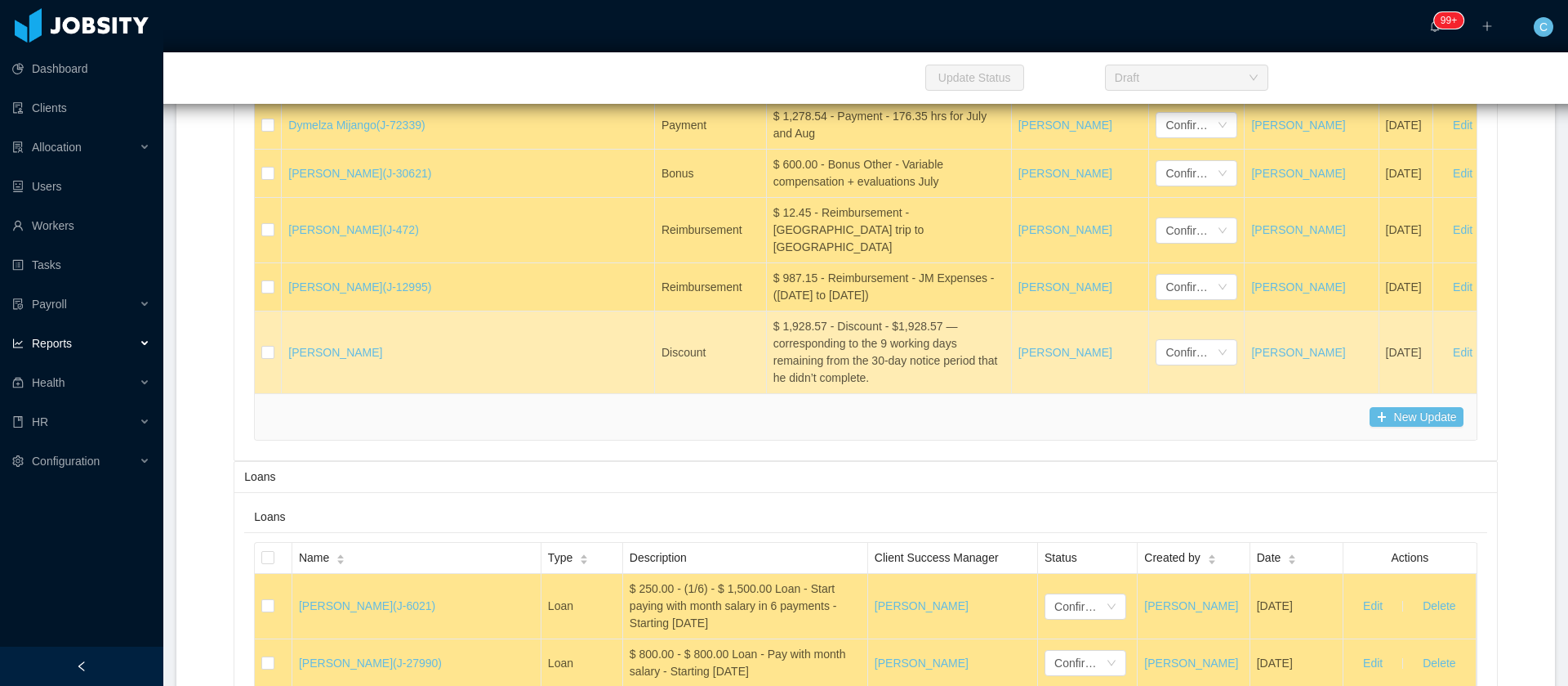
scroll to position [36250, 0]
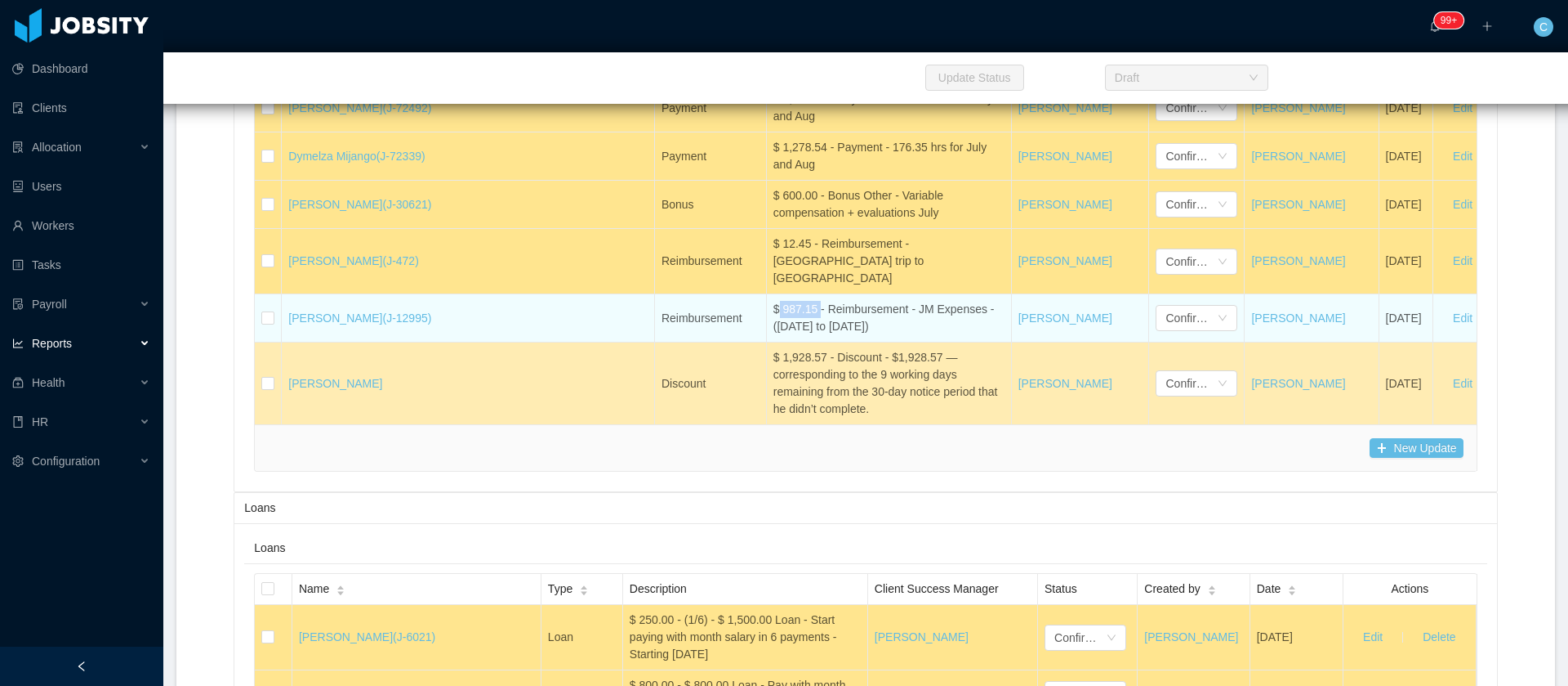
drag, startPoint x: 671, startPoint y: 251, endPoint x: 629, endPoint y: 247, distance: 42.2
click at [774, 301] on div "$ 987.15 - Reimbursement - JM Expenses - (7/17/25 to 8/15/25)" at bounding box center [889, 317] width 231 height 34
copy div "987.15"
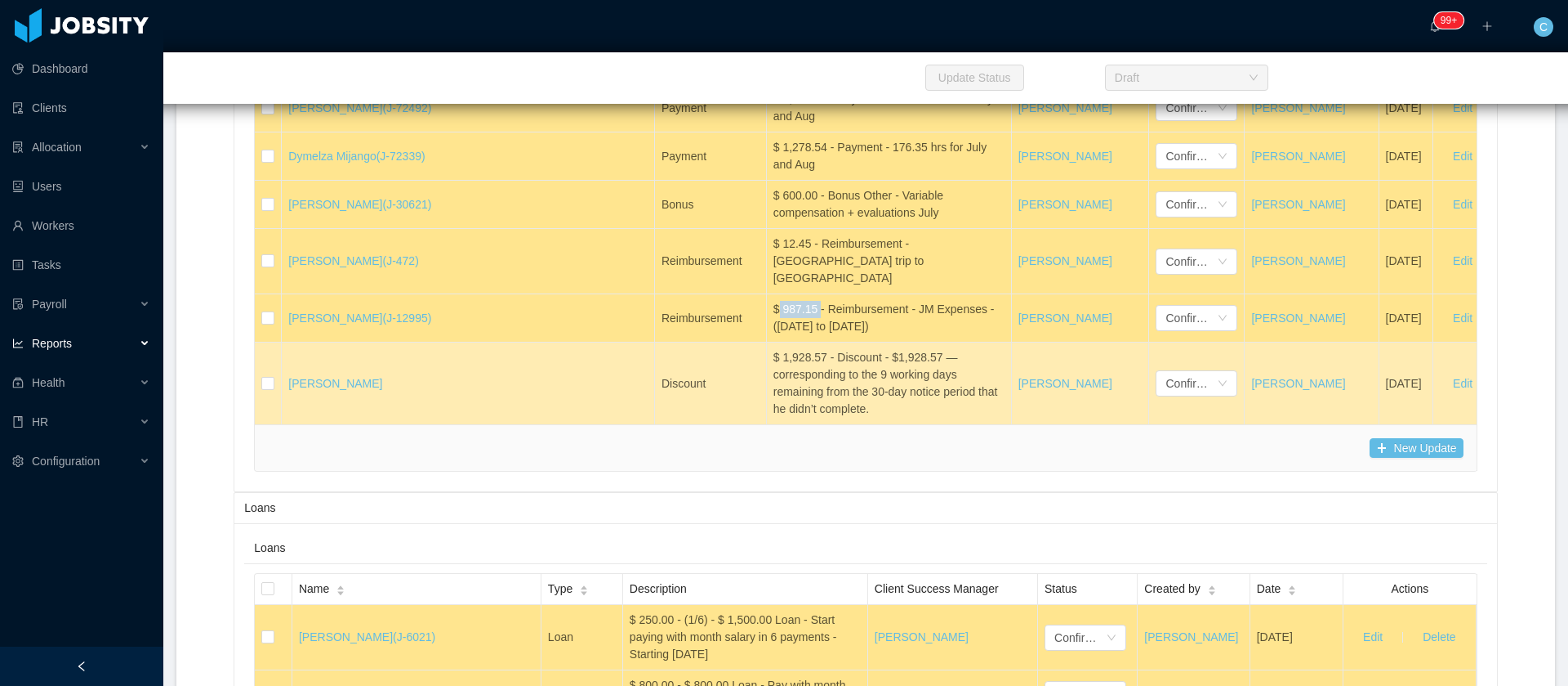
scroll to position [36373, 0]
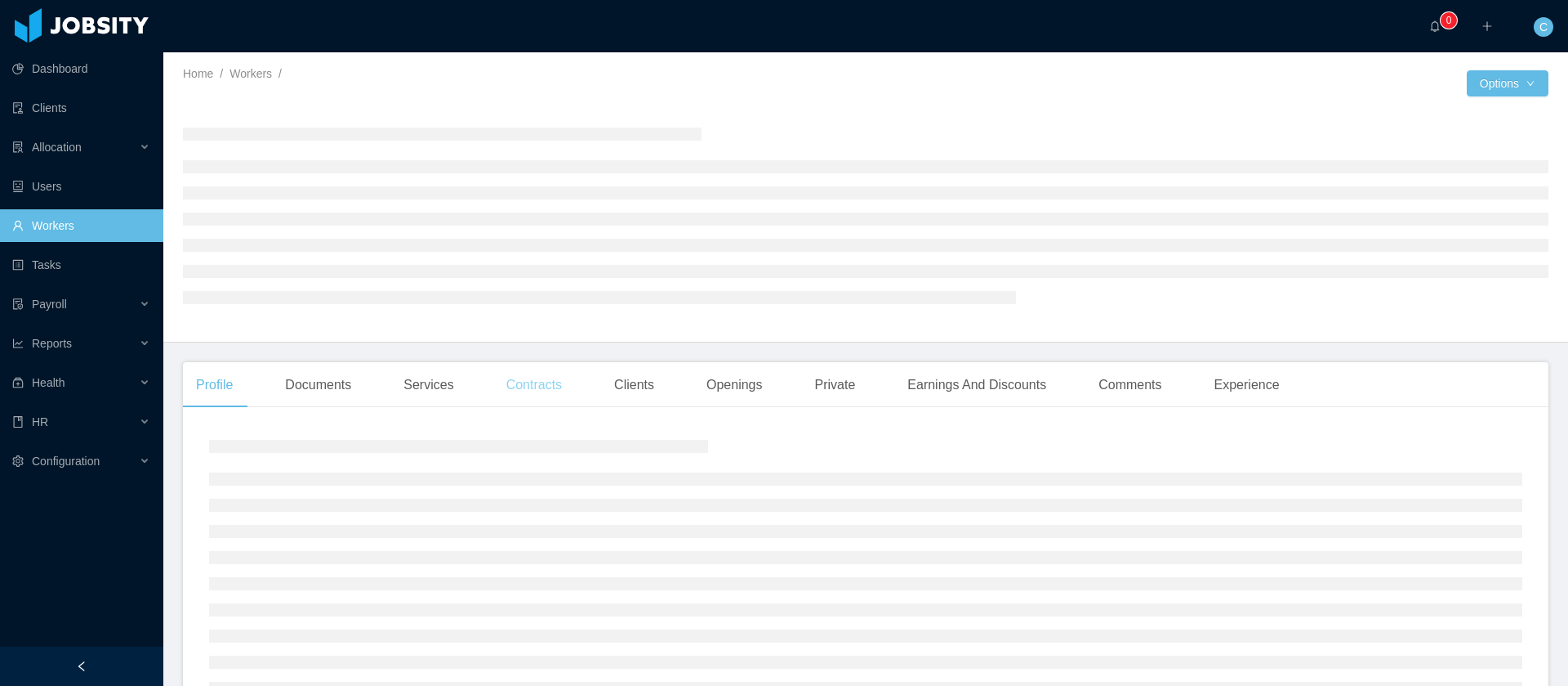
click at [508, 398] on div "Contracts" at bounding box center [533, 385] width 81 height 46
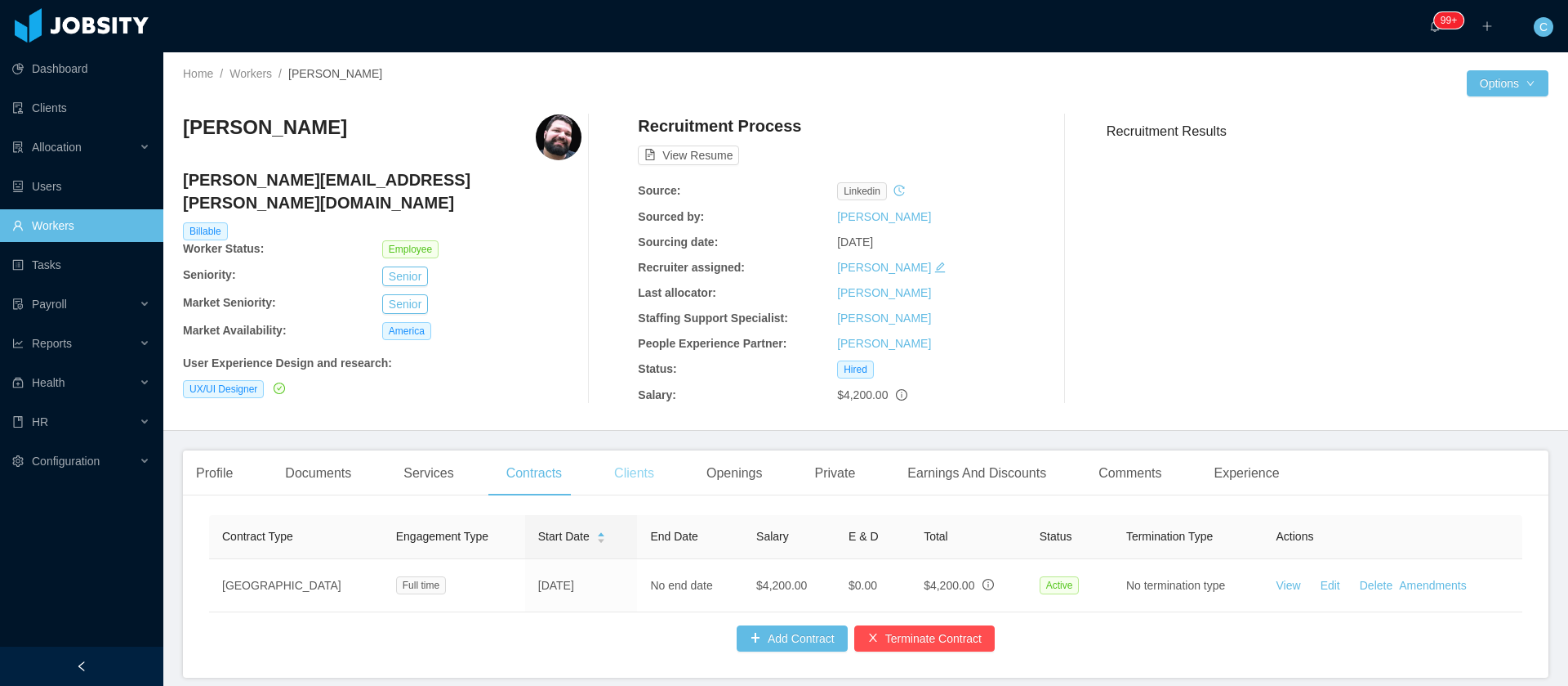
click at [615, 472] on div "Clients" at bounding box center [635, 473] width 67 height 46
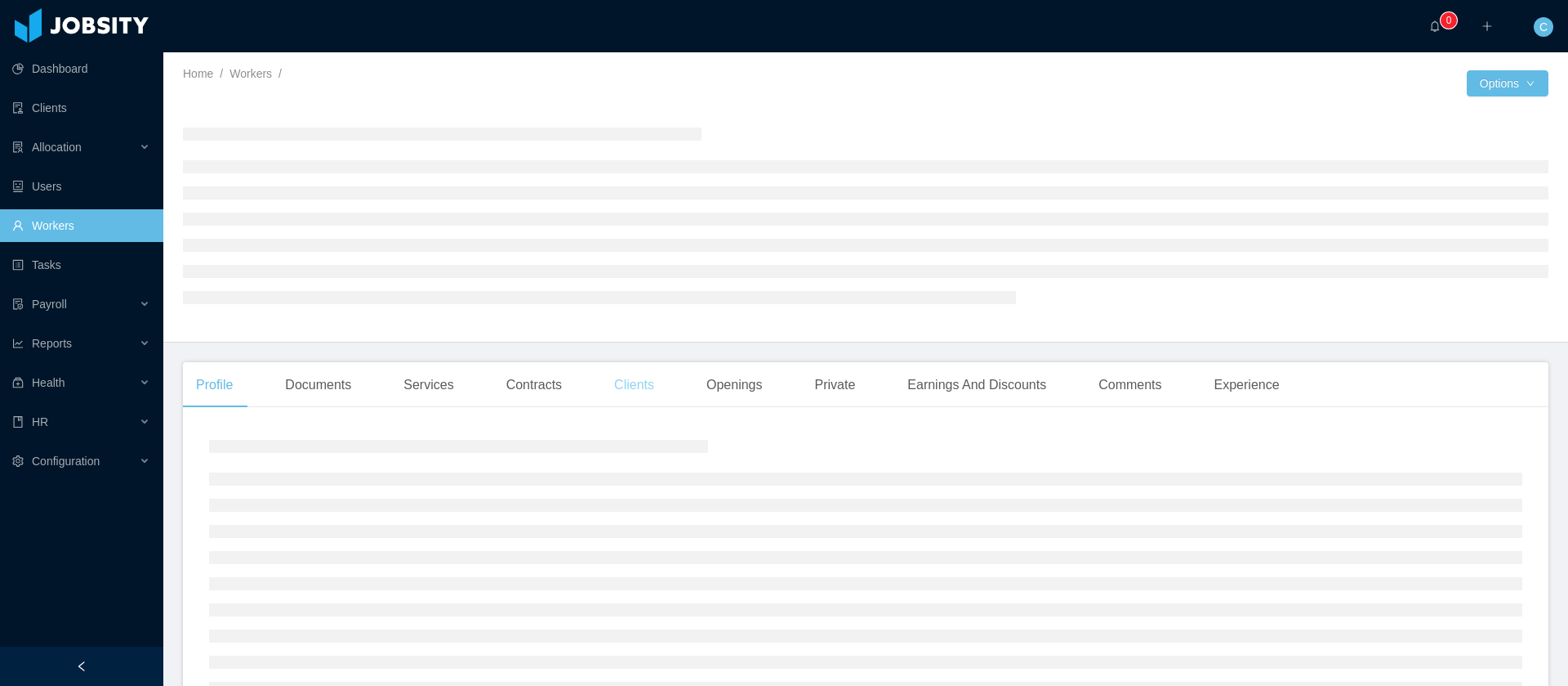
click at [610, 391] on div "Clients" at bounding box center [635, 385] width 67 height 46
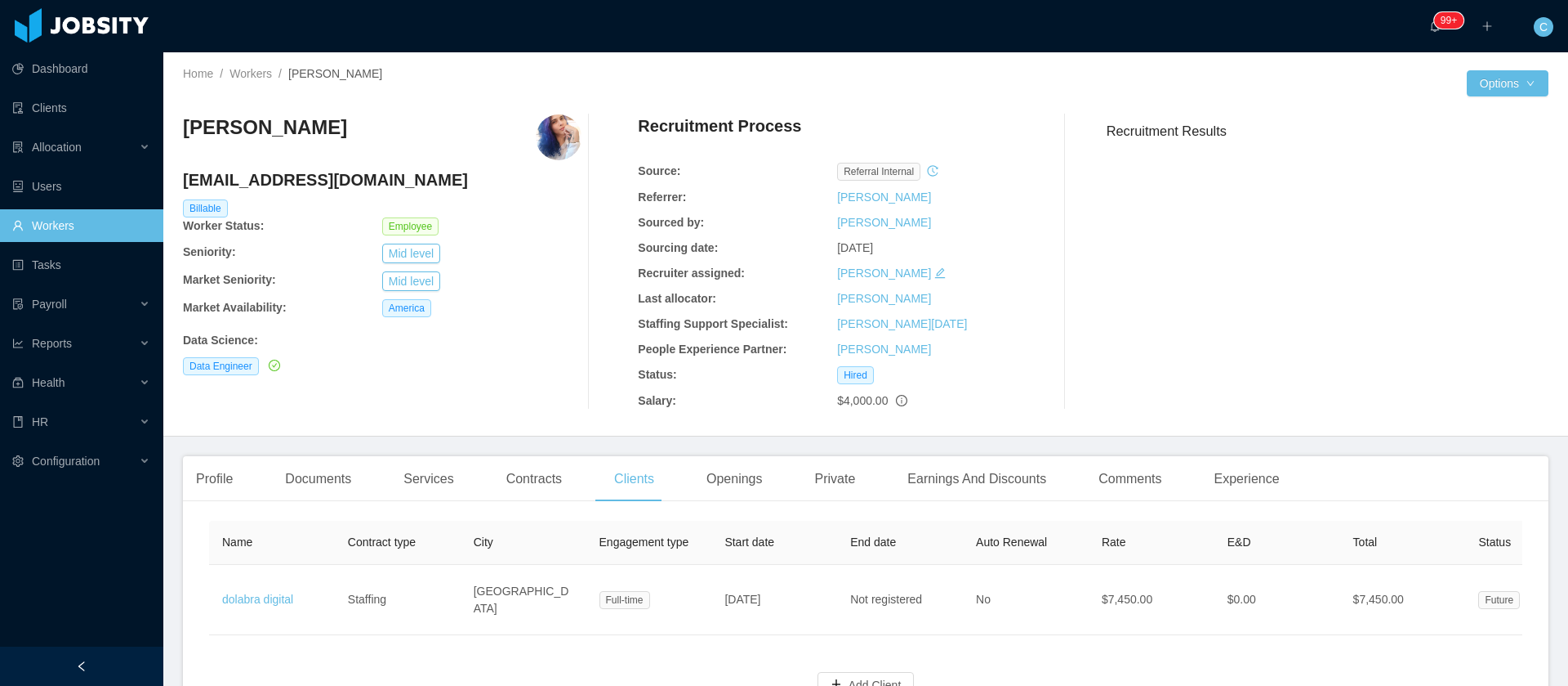
click at [254, 134] on h3 "[PERSON_NAME]" at bounding box center [265, 128] width 165 height 26
copy h3 "[PERSON_NAME]"
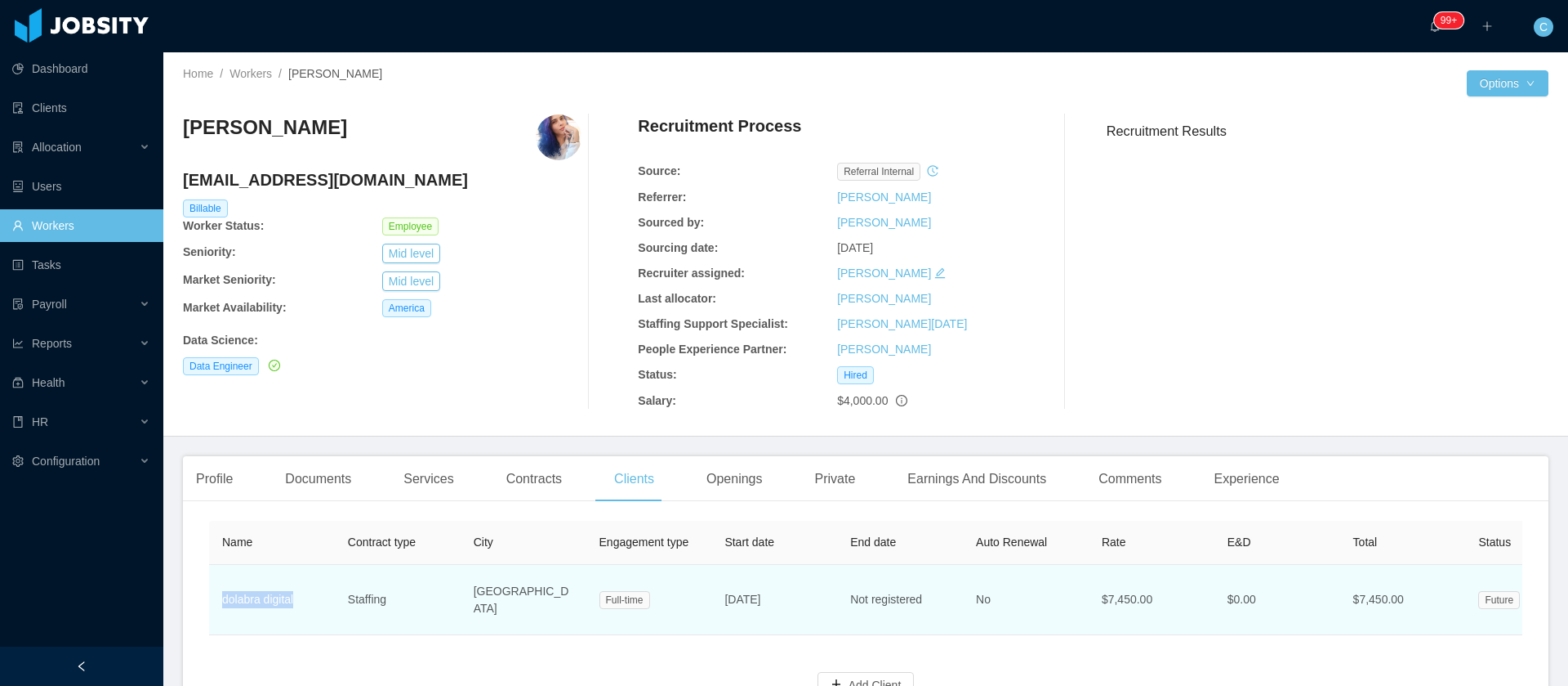
drag, startPoint x: 306, startPoint y: 612, endPoint x: 211, endPoint y: 602, distance: 95.5
click at [211, 602] on td "dolabra digital" at bounding box center [272, 600] width 126 height 70
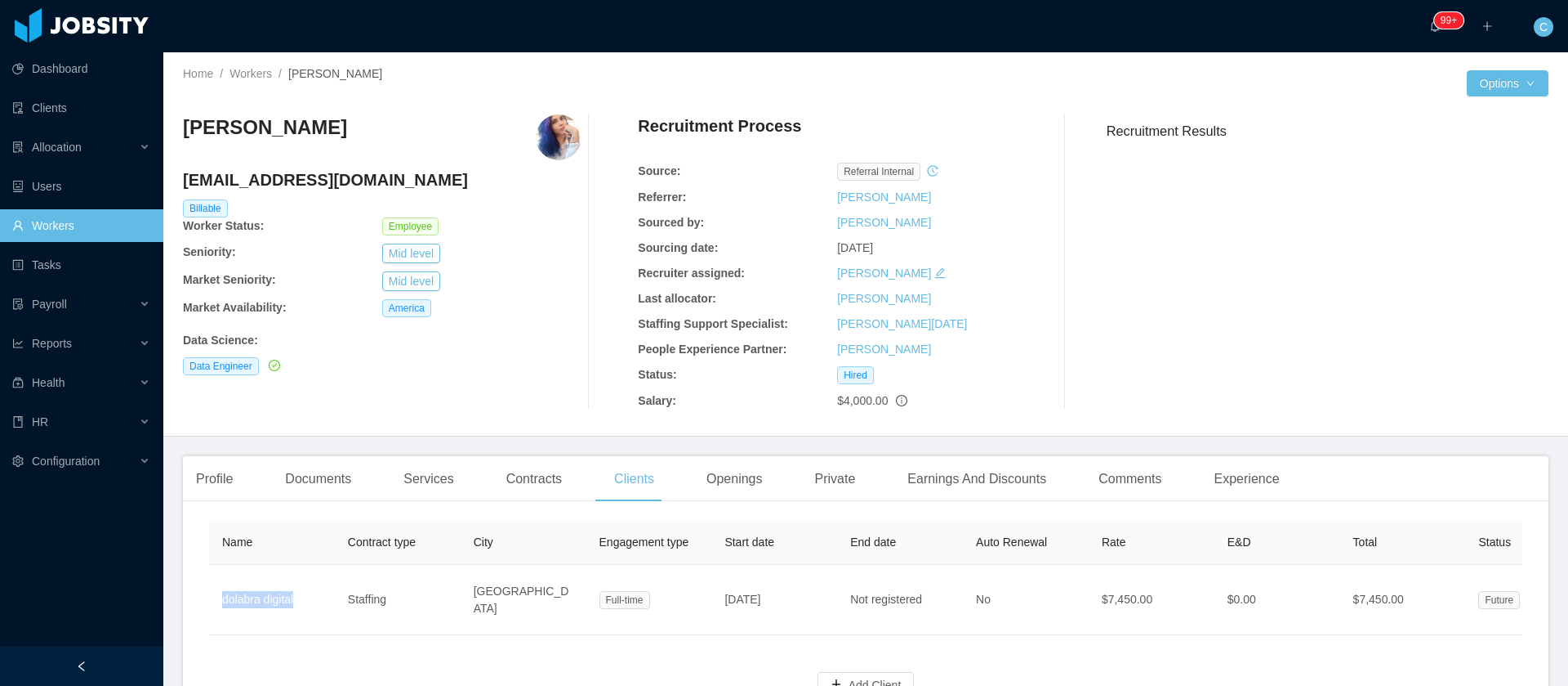
copy link "dolabra digital"
